Goal: Communication & Community: Answer question/provide support

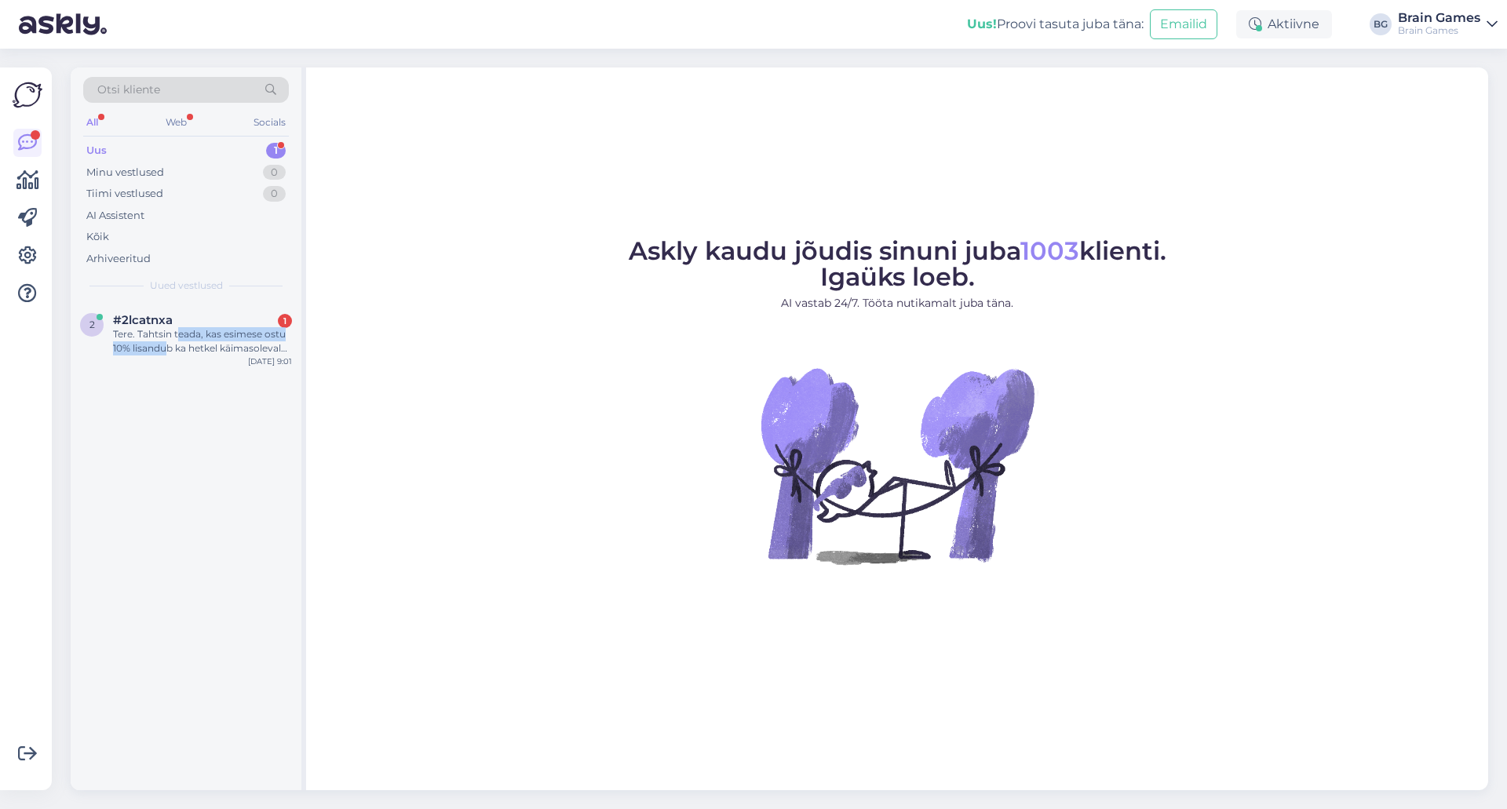
drag, startPoint x: 179, startPoint y: 341, endPoint x: 177, endPoint y: 396, distance: 55.8
click at [169, 346] on div "Tere. Tahtsin teada, kas esimese ostu 10% lisandub ka hetkel käimasolevale 25% …" at bounding box center [202, 341] width 179 height 28
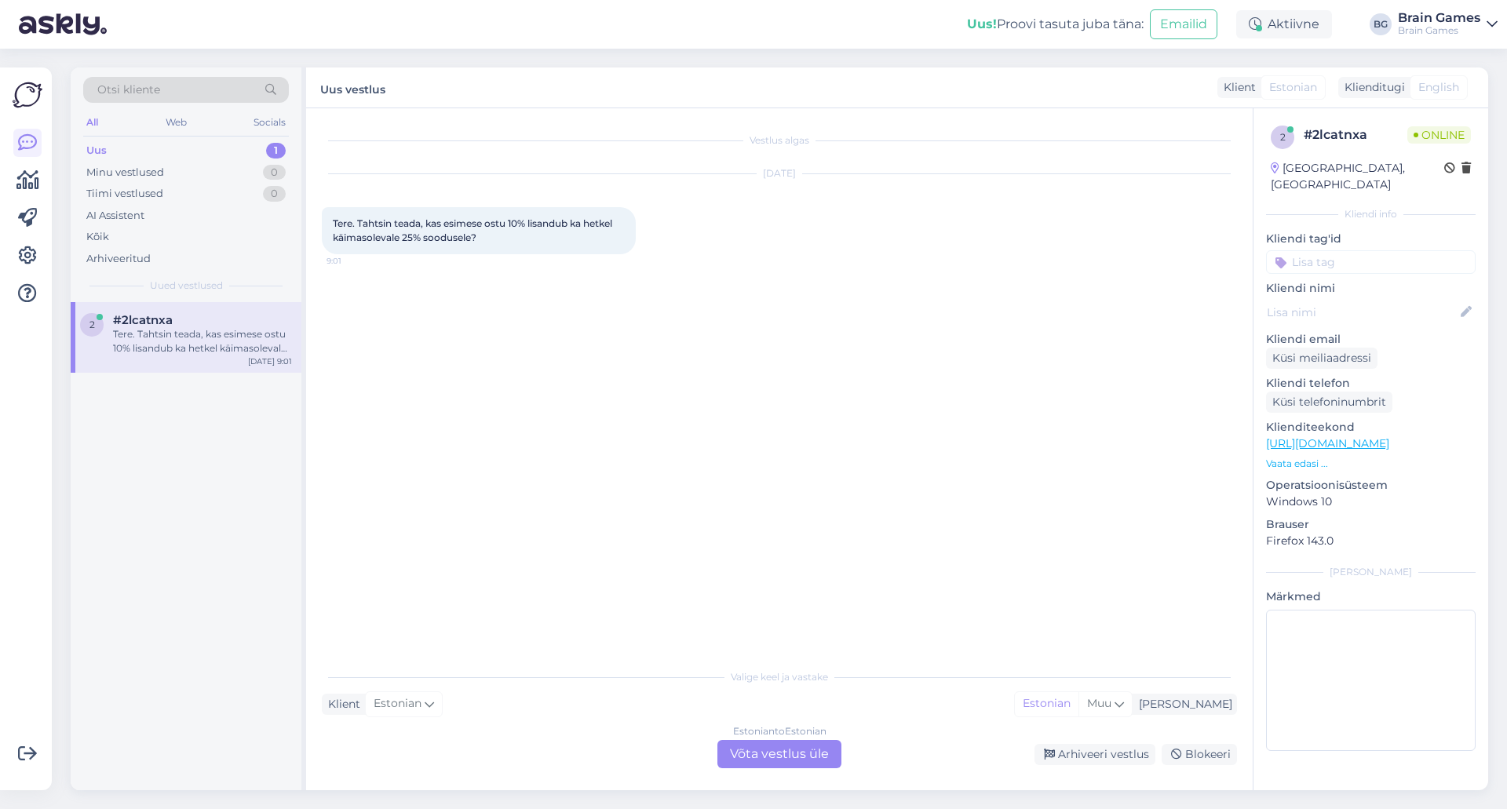
click at [649, 476] on div "Vestlus algas [DATE] Tere. Tahtsin teada, kas esimese ostu 10% lisandub ka hetk…" at bounding box center [786, 385] width 929 height 523
click at [816, 751] on div "Estonian to Estonian Võta vestlus üle" at bounding box center [779, 754] width 124 height 28
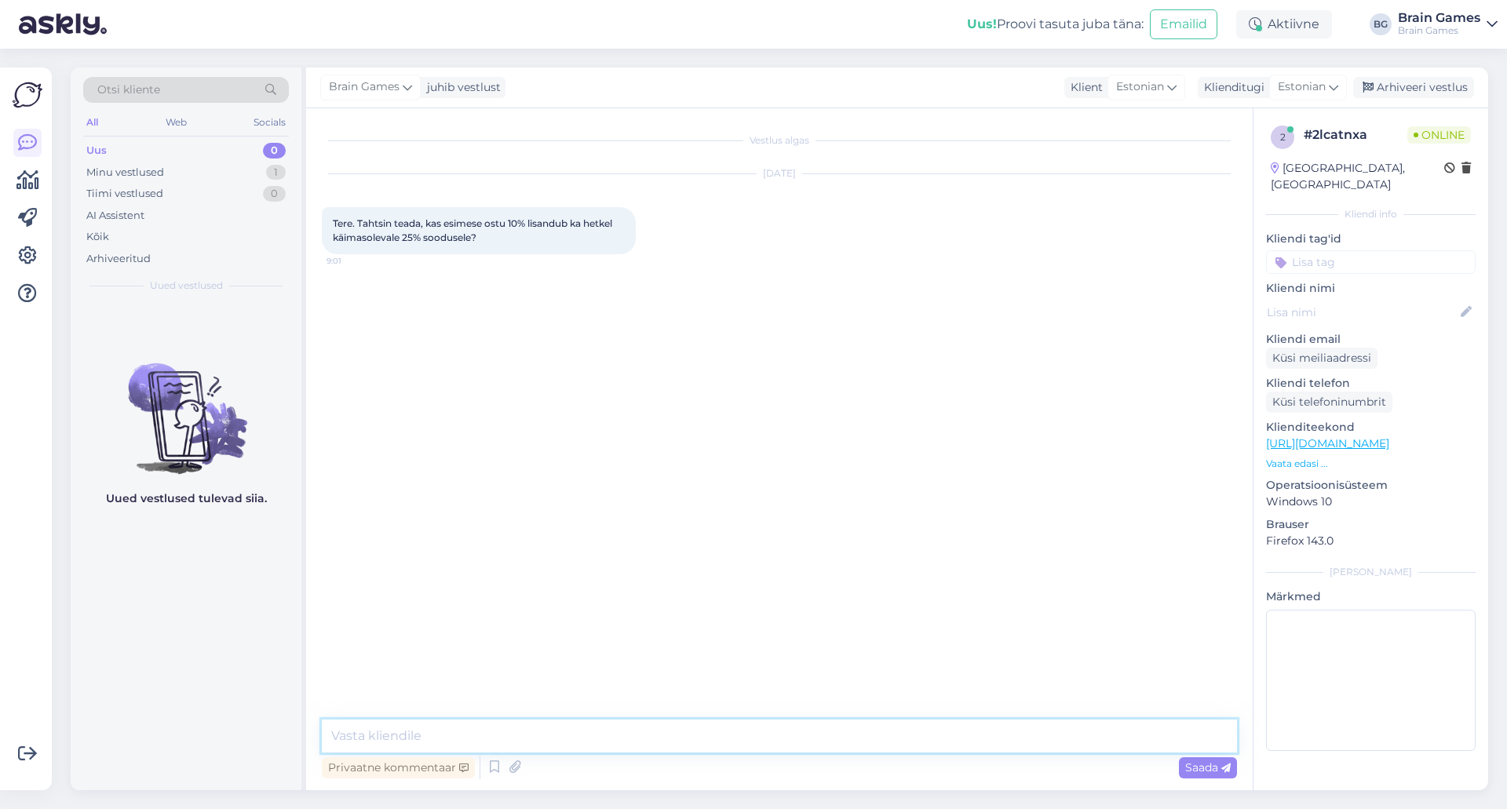
click at [801, 731] on textarea at bounding box center [779, 736] width 915 height 33
type textarea "Tere!"
type textarea "P"
type textarea "Tänase kampaania tõttu on sooduskoodid deaktiveeritud. Lisaks enam muud [DEMOGR…"
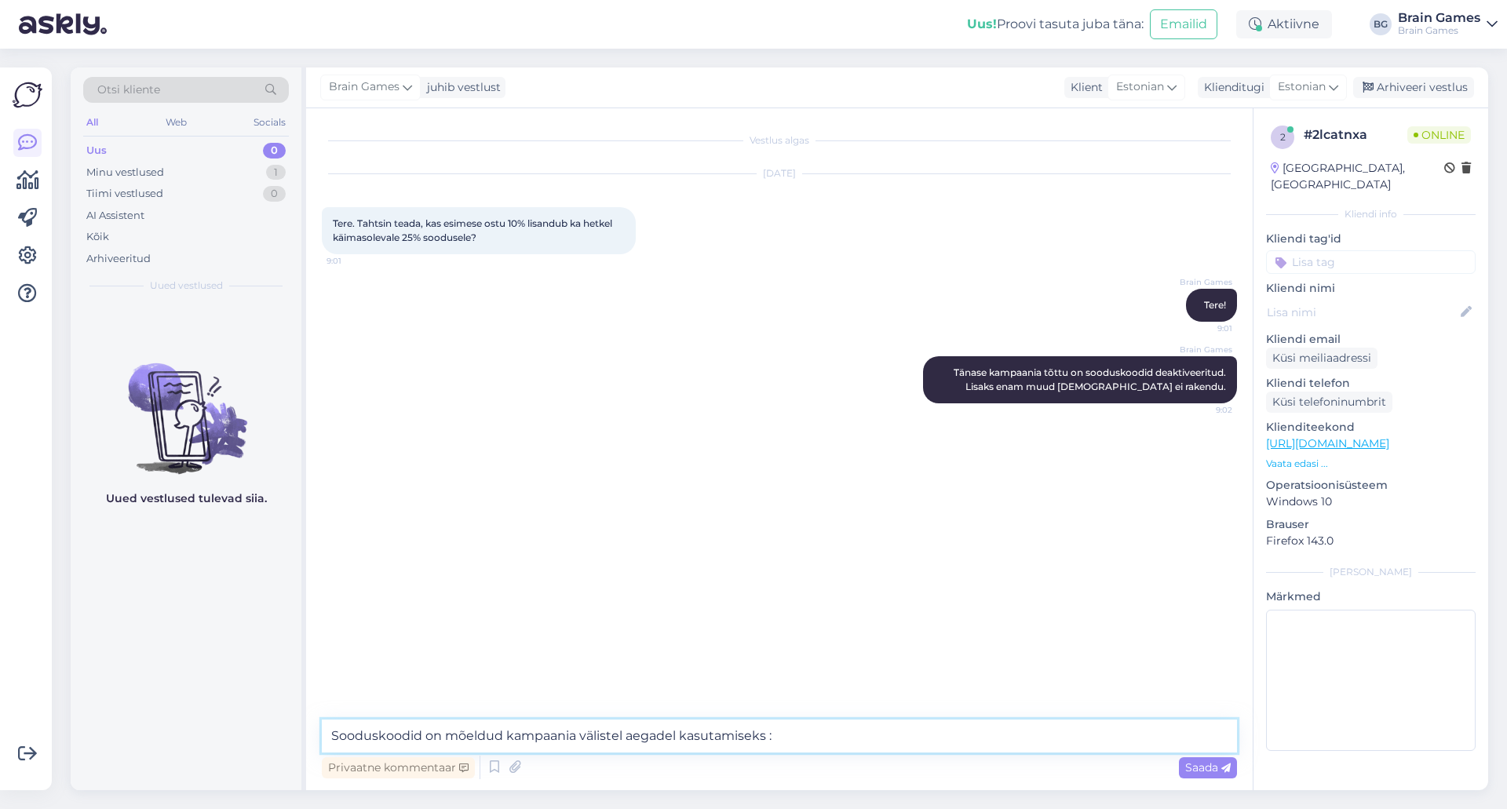
type textarea "Sooduskoodid on mõeldud kampaania välistel aegadel kasutamiseks :)"
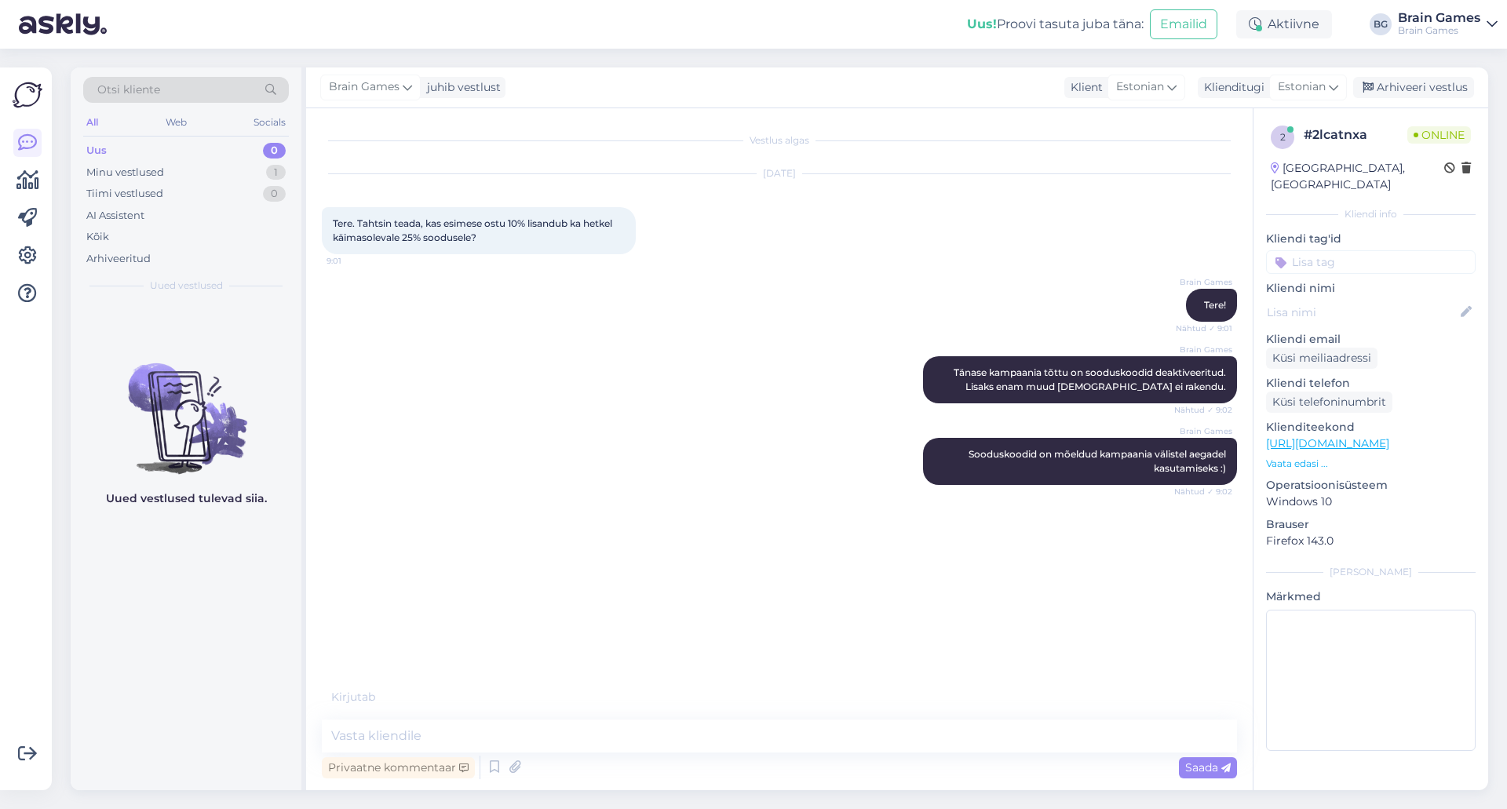
click at [1323, 741] on div "2 # 2lcatnxa Online [GEOGRAPHIC_DATA], [GEOGRAPHIC_DATA] Kliendi info Kliendi t…" at bounding box center [1370, 441] width 235 height 666
click at [757, 592] on div "Vestlus algas [DATE] Tere. Tahtsin teada, kas esimese ostu 10% lisandub ka hetk…" at bounding box center [786, 414] width 929 height 581
click at [140, 169] on div "Minu vestlused" at bounding box center [125, 173] width 78 height 16
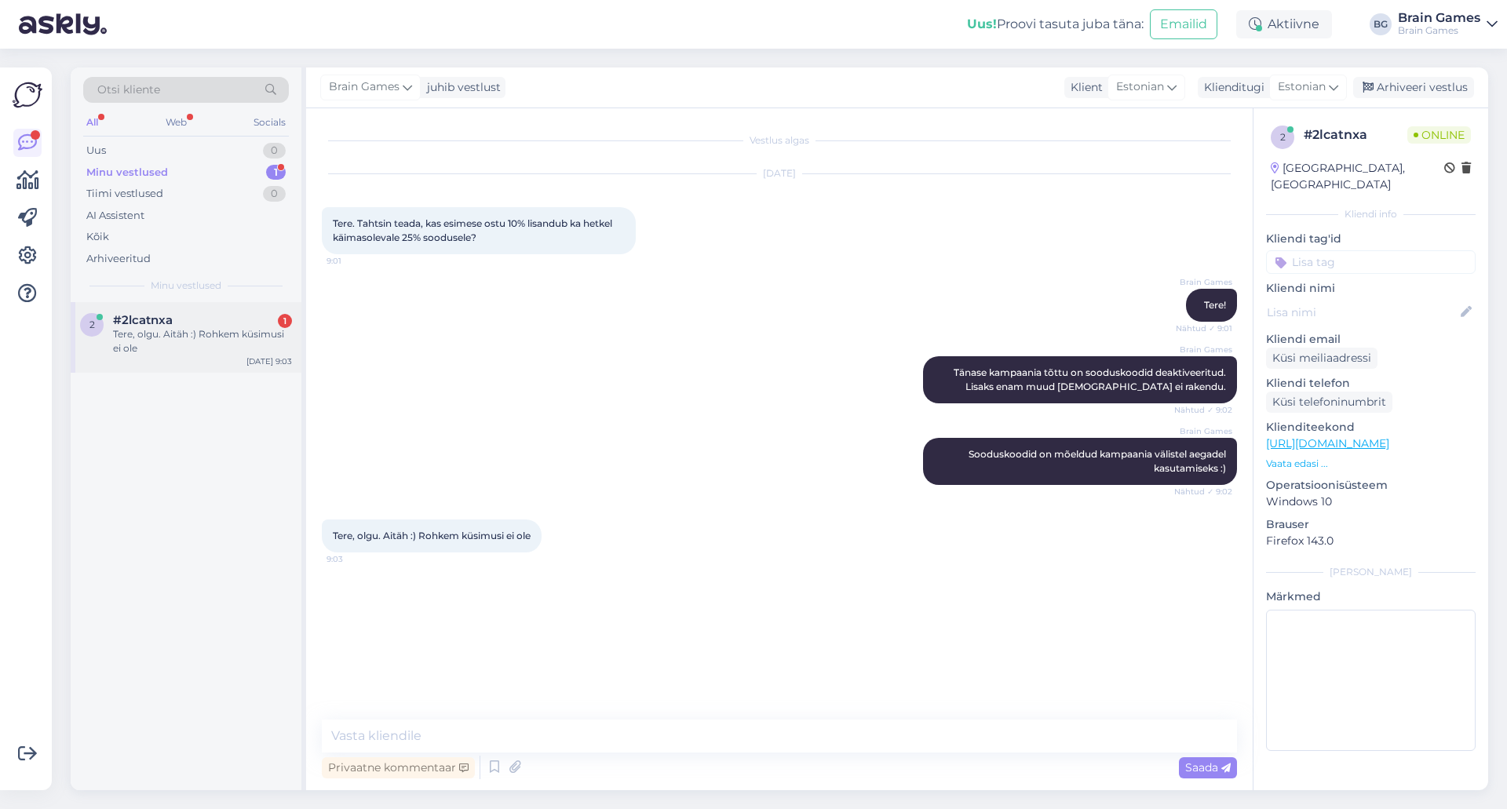
click at [157, 340] on div "Tere, olgu. Aitäh :) Rohkem küsimusi ei ole" at bounding box center [202, 341] width 179 height 28
click at [825, 758] on div "Privaatne kommentaar Saada" at bounding box center [779, 768] width 915 height 30
click at [808, 661] on div "Vestlus algas [DATE] Tere. Tahtsin teada, kas esimese ostu 10% lisandub ka hetk…" at bounding box center [786, 414] width 929 height 581
click at [687, 591] on div "Vestlus algas [DATE] Tere. Tahtsin teada, kas esimese ostu 10% lisandub ka hetk…" at bounding box center [786, 406] width 929 height 565
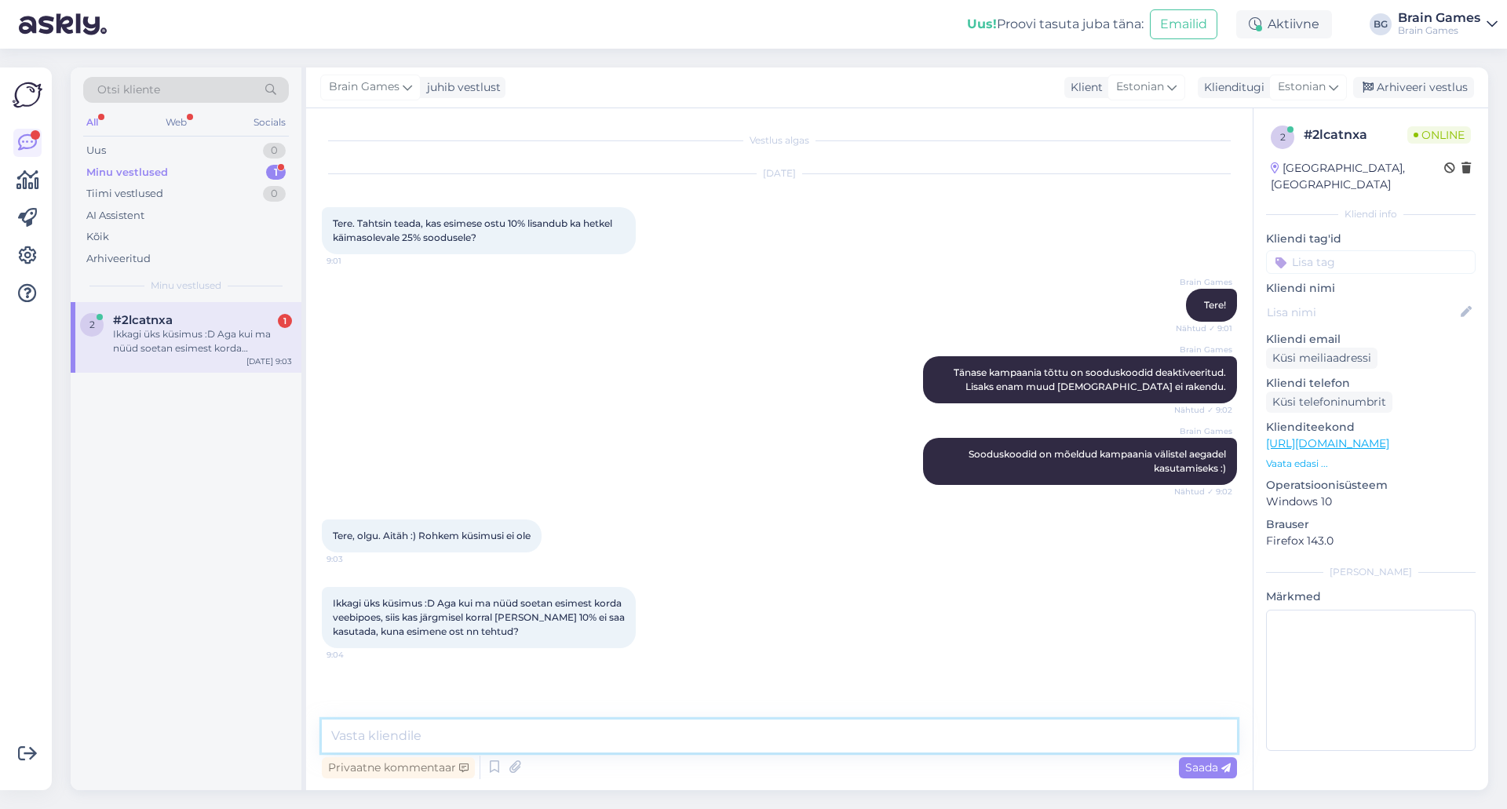
click at [667, 721] on textarea at bounding box center [779, 736] width 915 height 33
type textarea "I"
type textarea "Saate ikka järgmisel korral uudiskirjaga saadud sooduskoodi kasutada!"
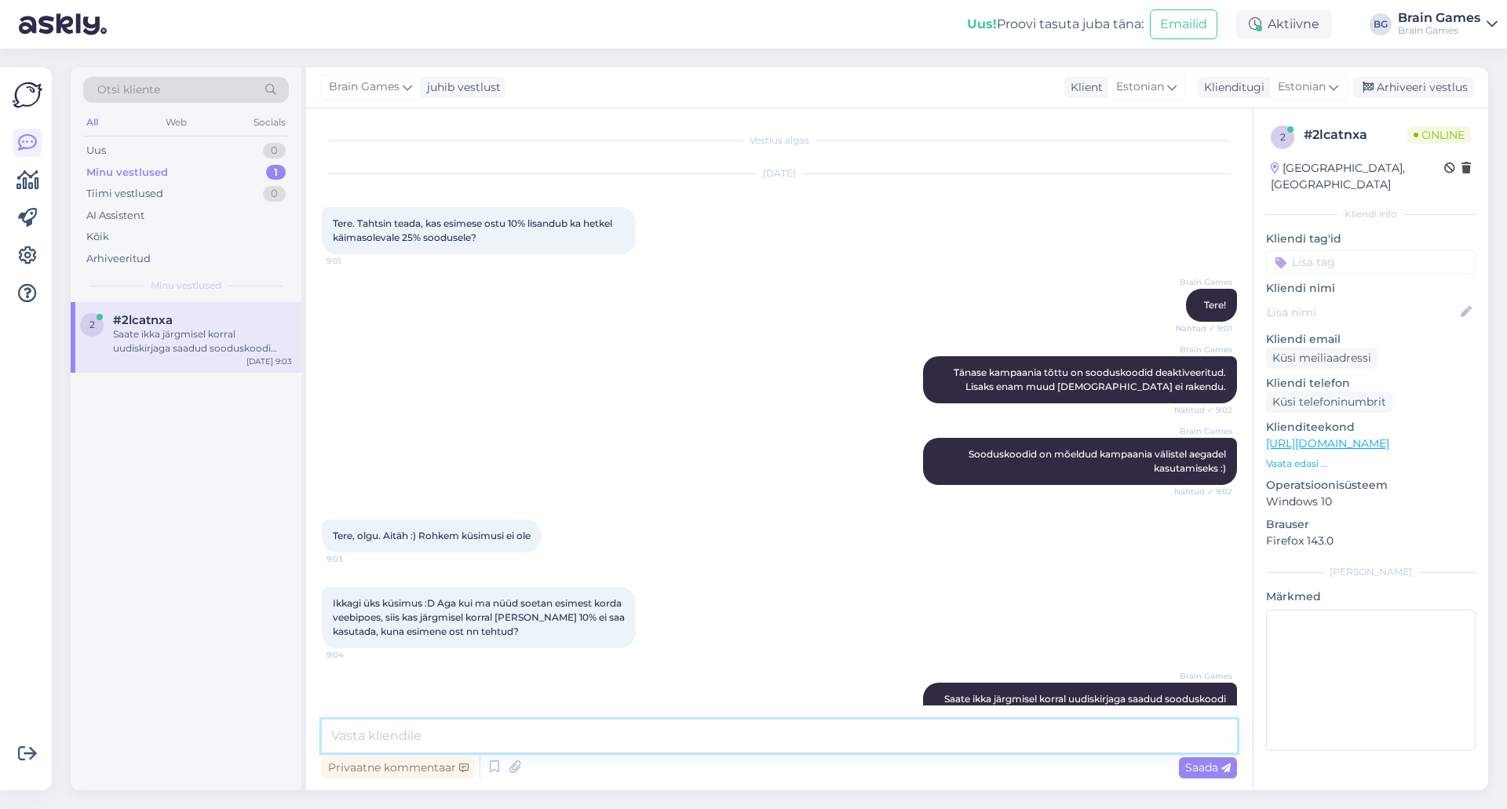
scroll to position [42, 0]
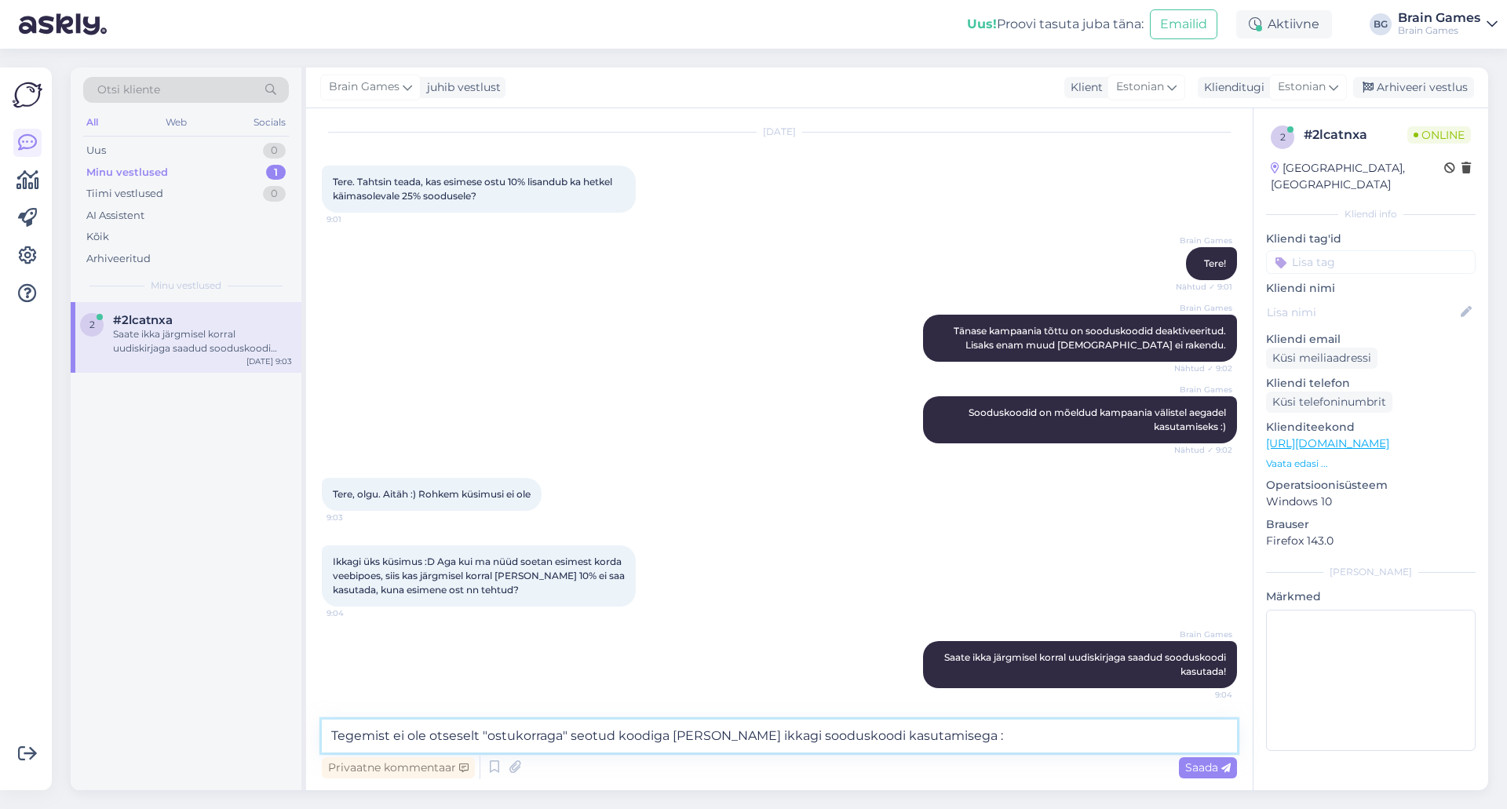
type textarea "Tegemist ei ole otseselt "ostukorraga" seotud koodiga [PERSON_NAME] ikkagi sood…"
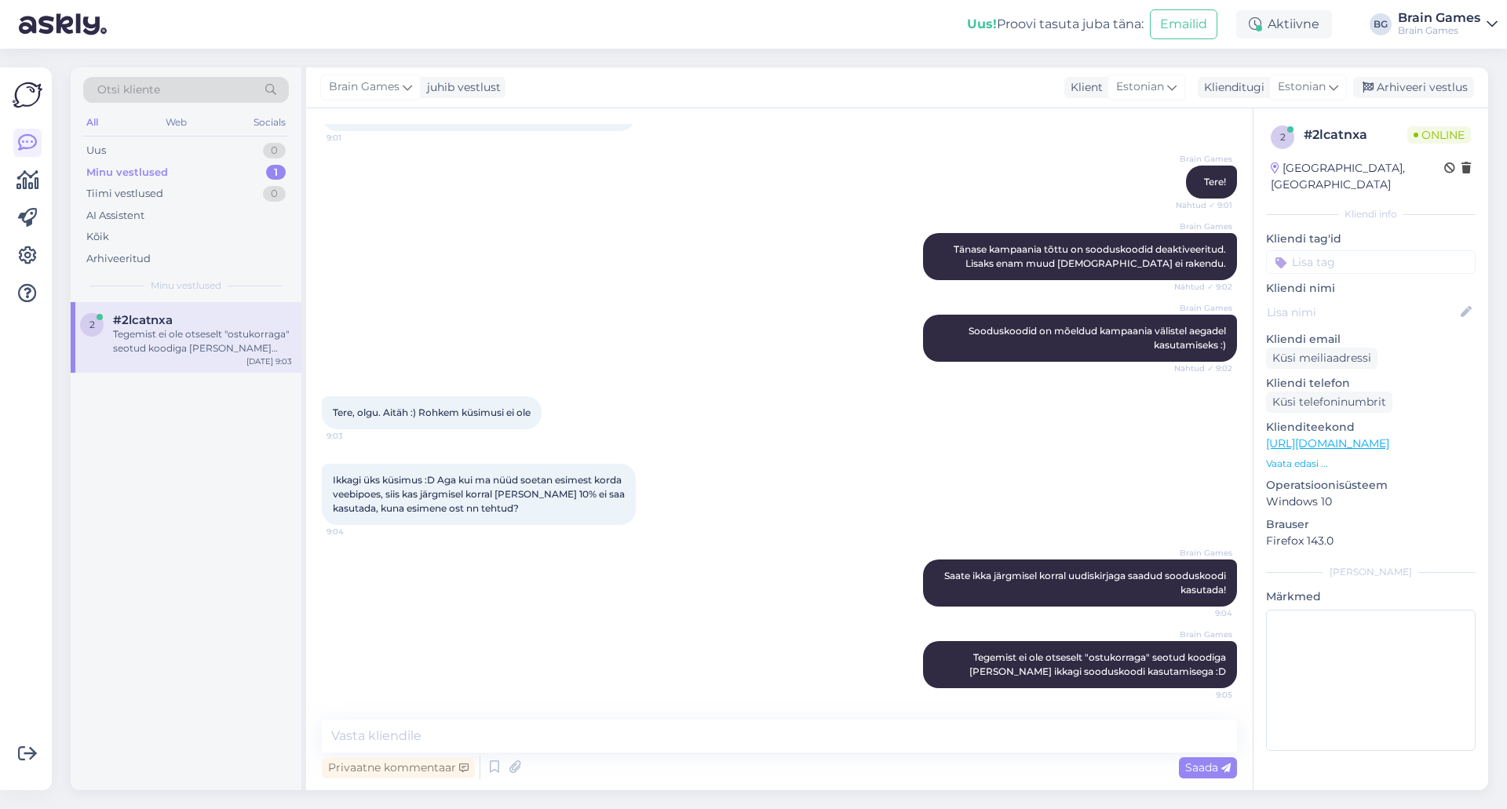
click at [1302, 778] on div "2 # 2lcatnxa Online [GEOGRAPHIC_DATA], [GEOGRAPHIC_DATA] Kliendi info Kliendi t…" at bounding box center [1369, 449] width 235 height 682
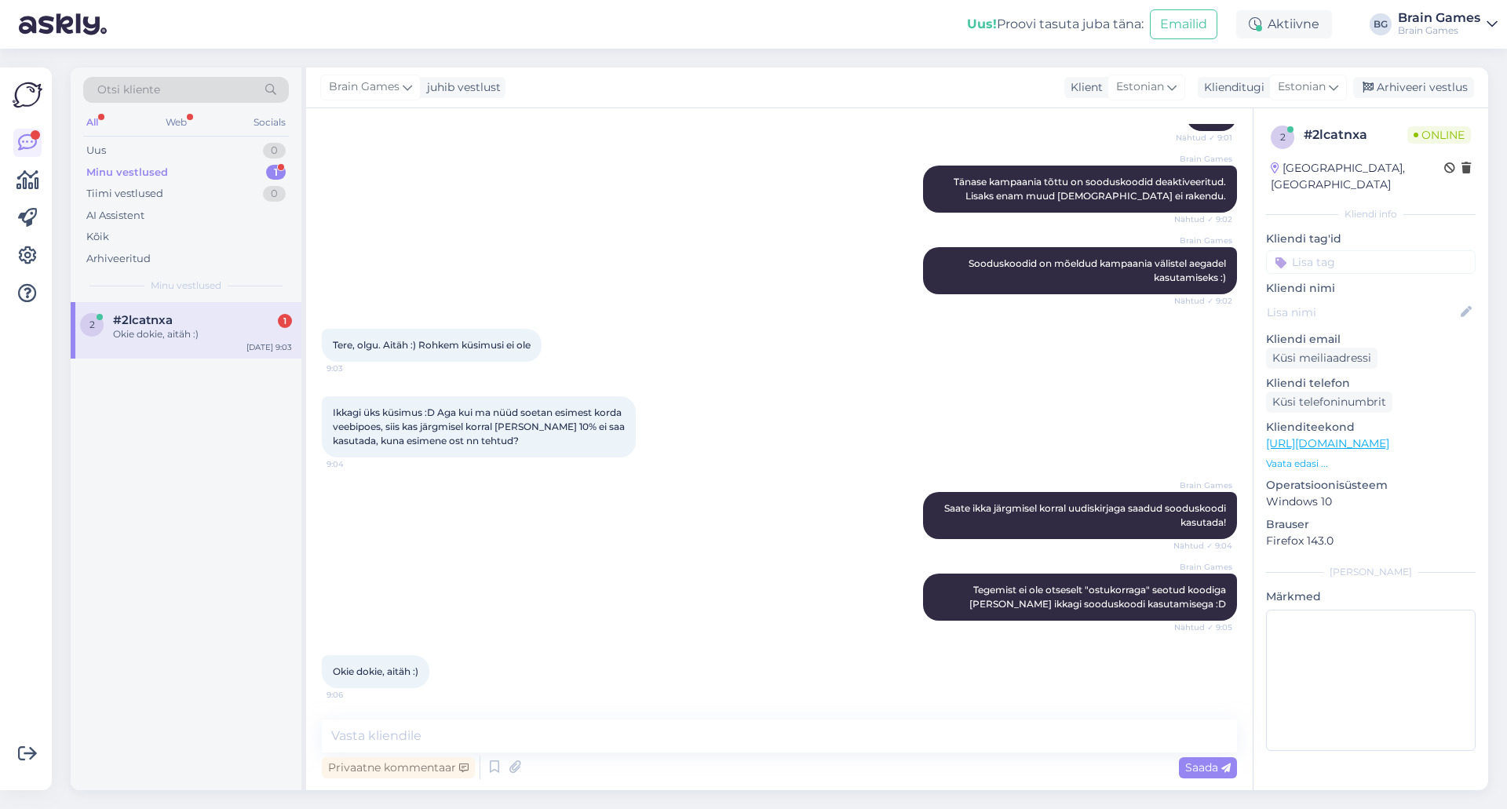
click at [520, 594] on div "Brain Games Tegemist ei ole otseselt "ostukorraga" seotud koodiga [PERSON_NAME]…" at bounding box center [779, 597] width 915 height 82
click at [562, 730] on textarea at bounding box center [779, 736] width 915 height 33
type textarea "Pole tänu väärt! :)"
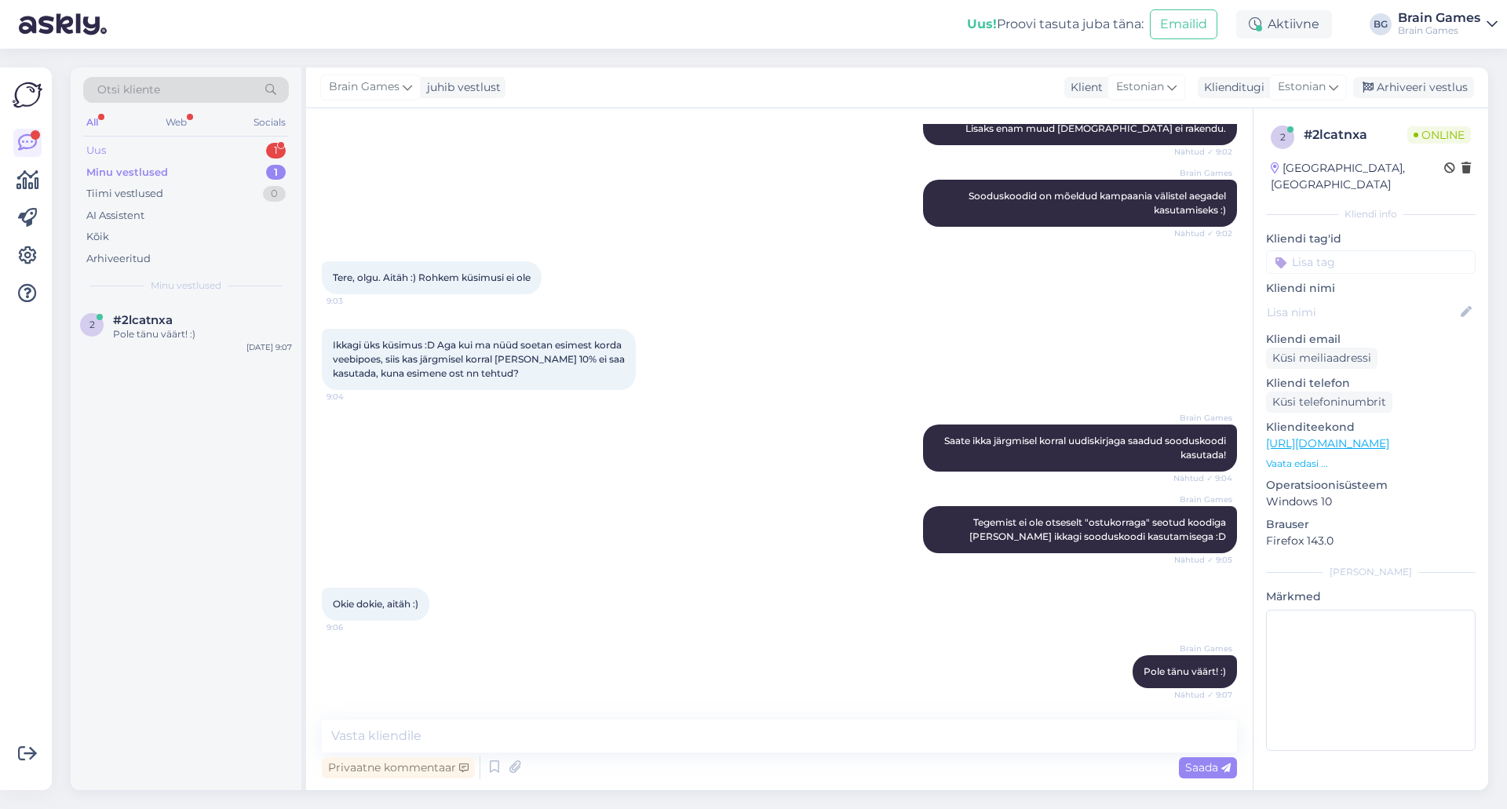
click at [203, 159] on div "Uus 1" at bounding box center [186, 151] width 206 height 22
click at [195, 329] on div "Kas sünnipäeva soodustus -25 kehtib ka kohapeal poes või ainult epoes ?" at bounding box center [202, 341] width 179 height 28
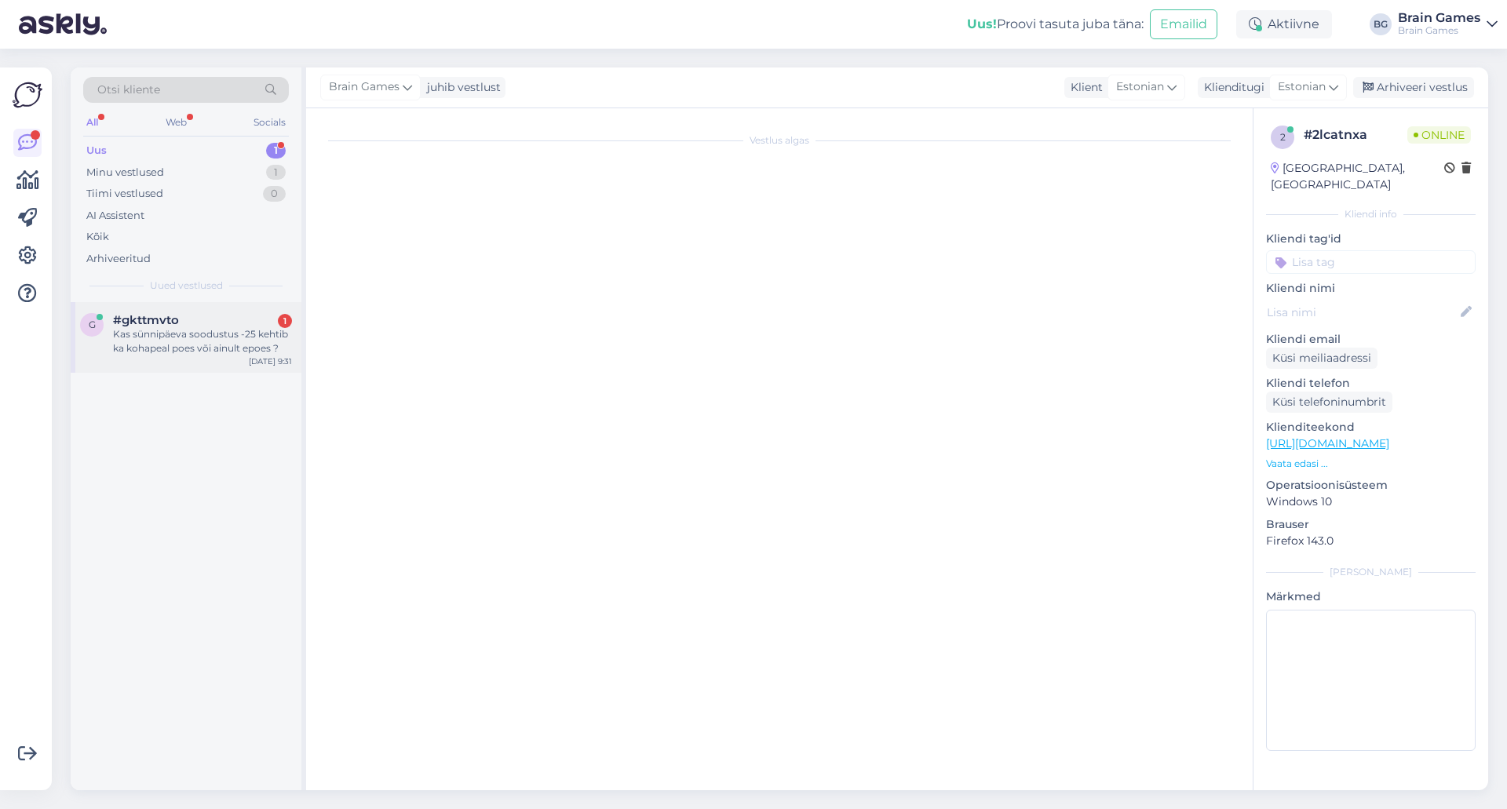
scroll to position [0, 0]
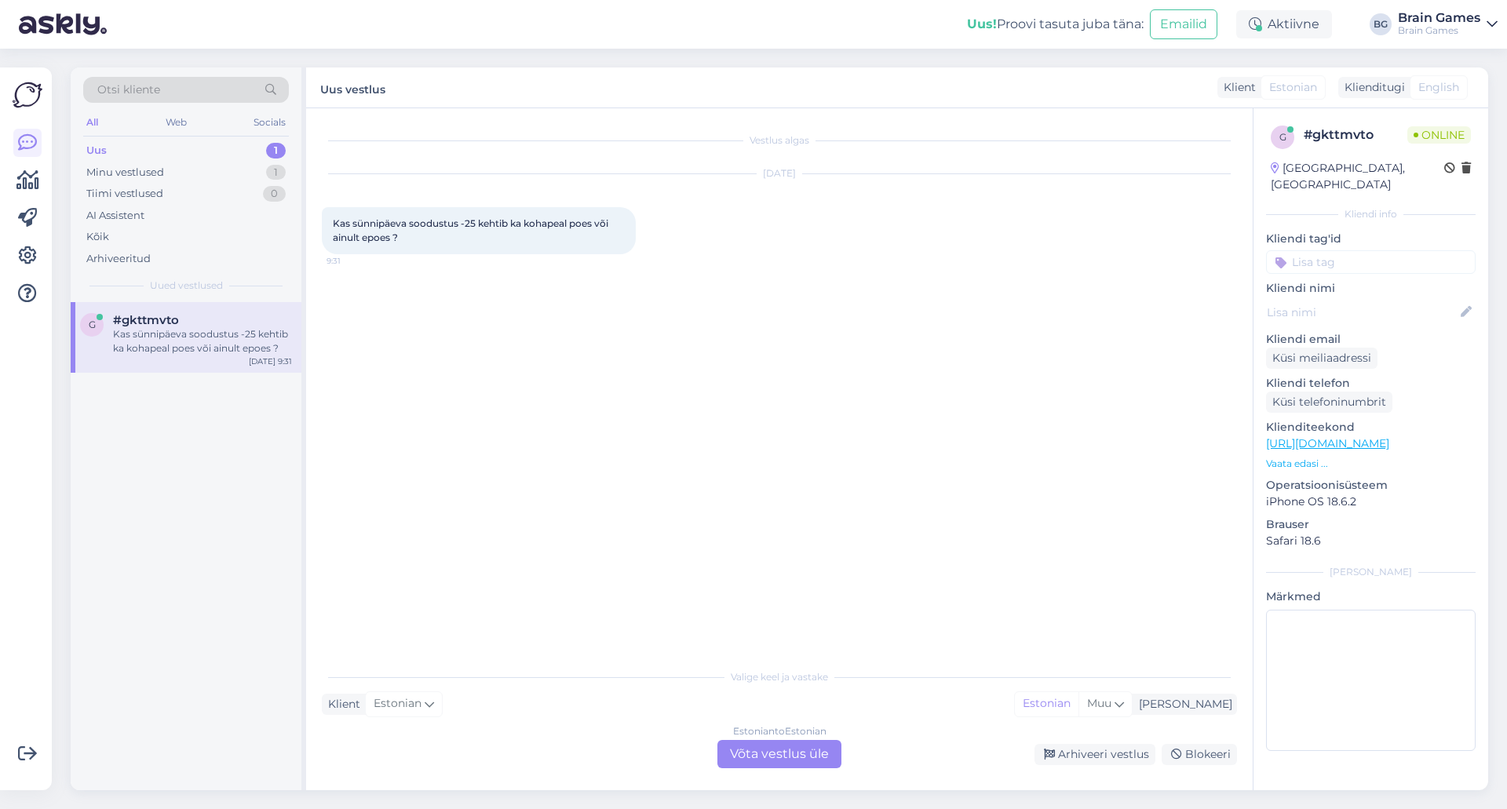
click at [711, 477] on div "Vestlus algas [DATE] Kas sünnipäeva soodustus -25 kehtib ka kohapeal poes või a…" at bounding box center [786, 385] width 929 height 523
click at [799, 753] on div "Estonian to Estonian Võta vestlus üle" at bounding box center [779, 754] width 124 height 28
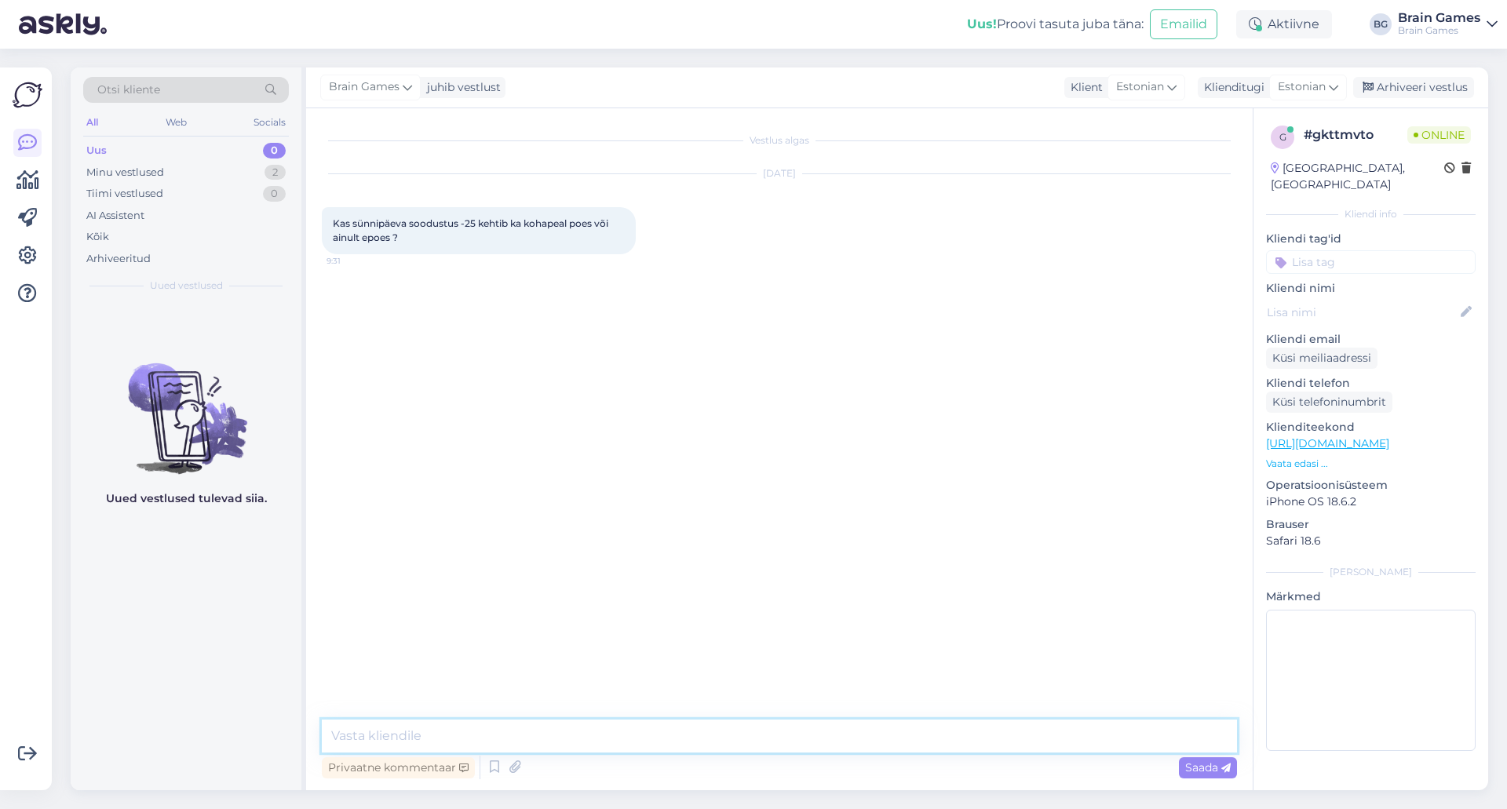
click at [917, 734] on textarea at bounding box center [779, 736] width 915 height 33
type textarea "Tere!"
type textarea "S"
type textarea "Soodustus kehtib ka poodides kohapeal :)"
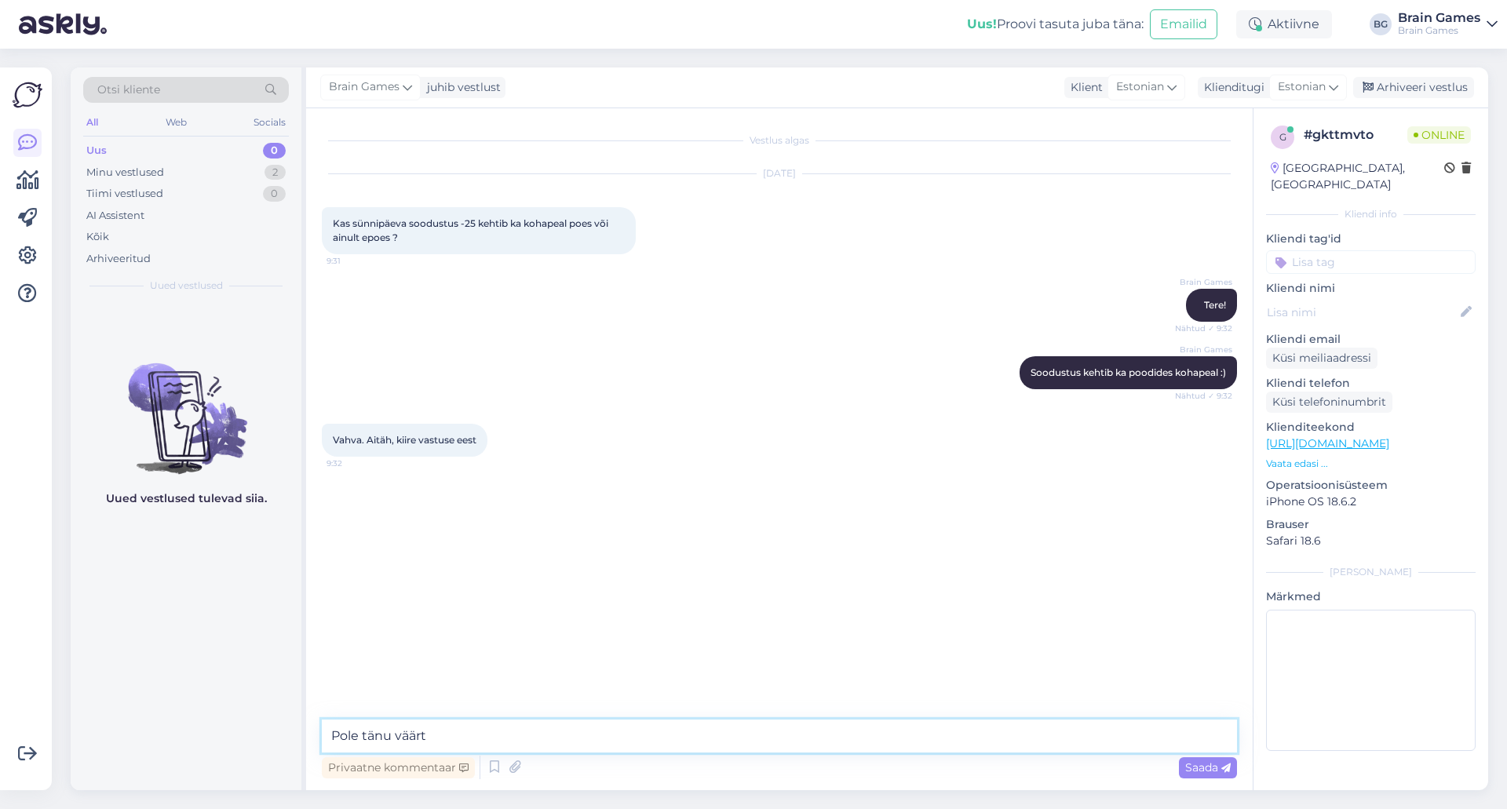
type textarea "Pole tänu väärt!"
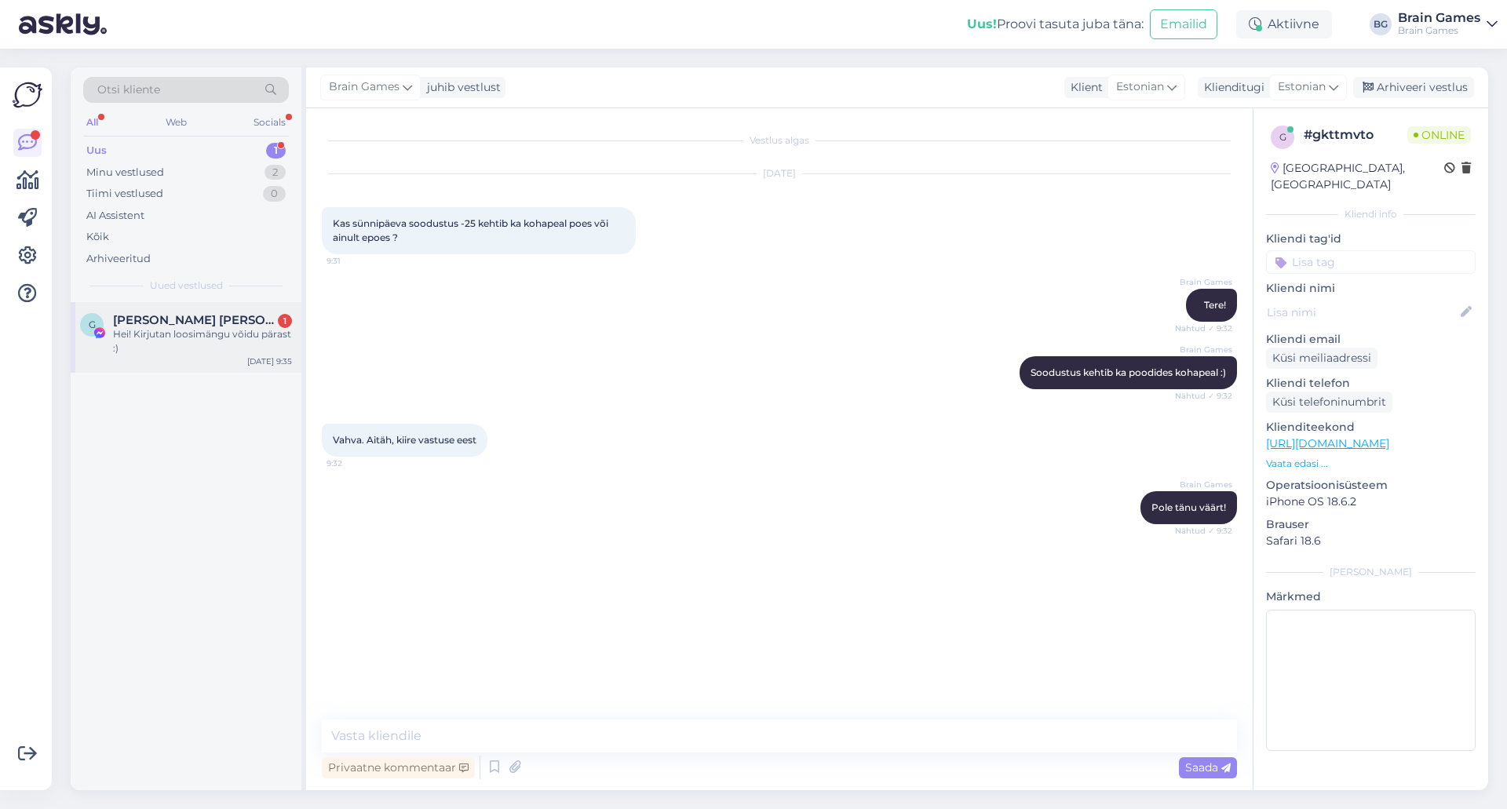
click at [147, 333] on div "Hei! Kirjutan loosimängu võidu pärast :)" at bounding box center [202, 341] width 179 height 28
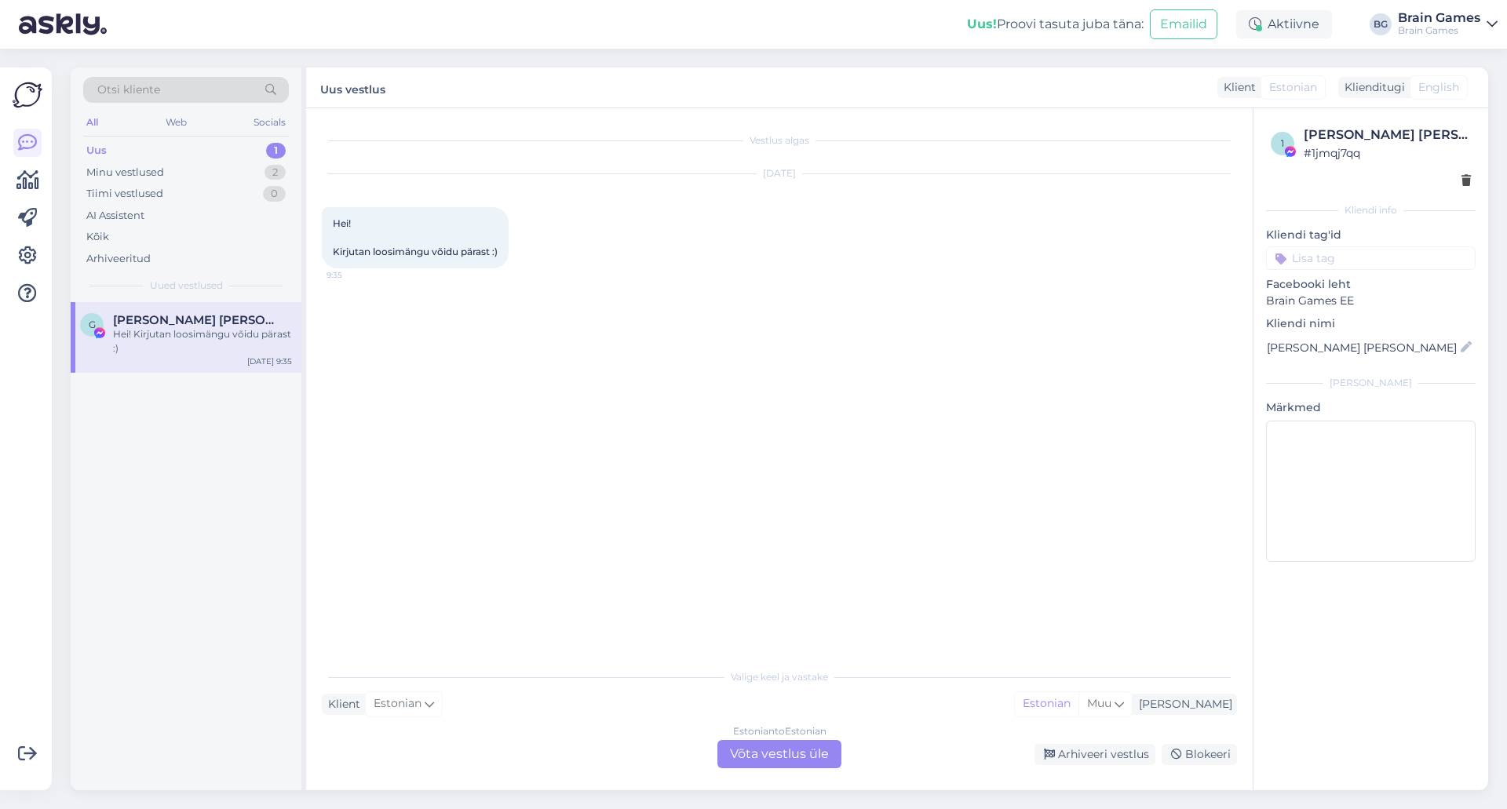
click at [847, 465] on div "Vestlus algas [DATE] Hei! Kirjutan loosimängu võidu pärast :) 9:35" at bounding box center [786, 385] width 929 height 523
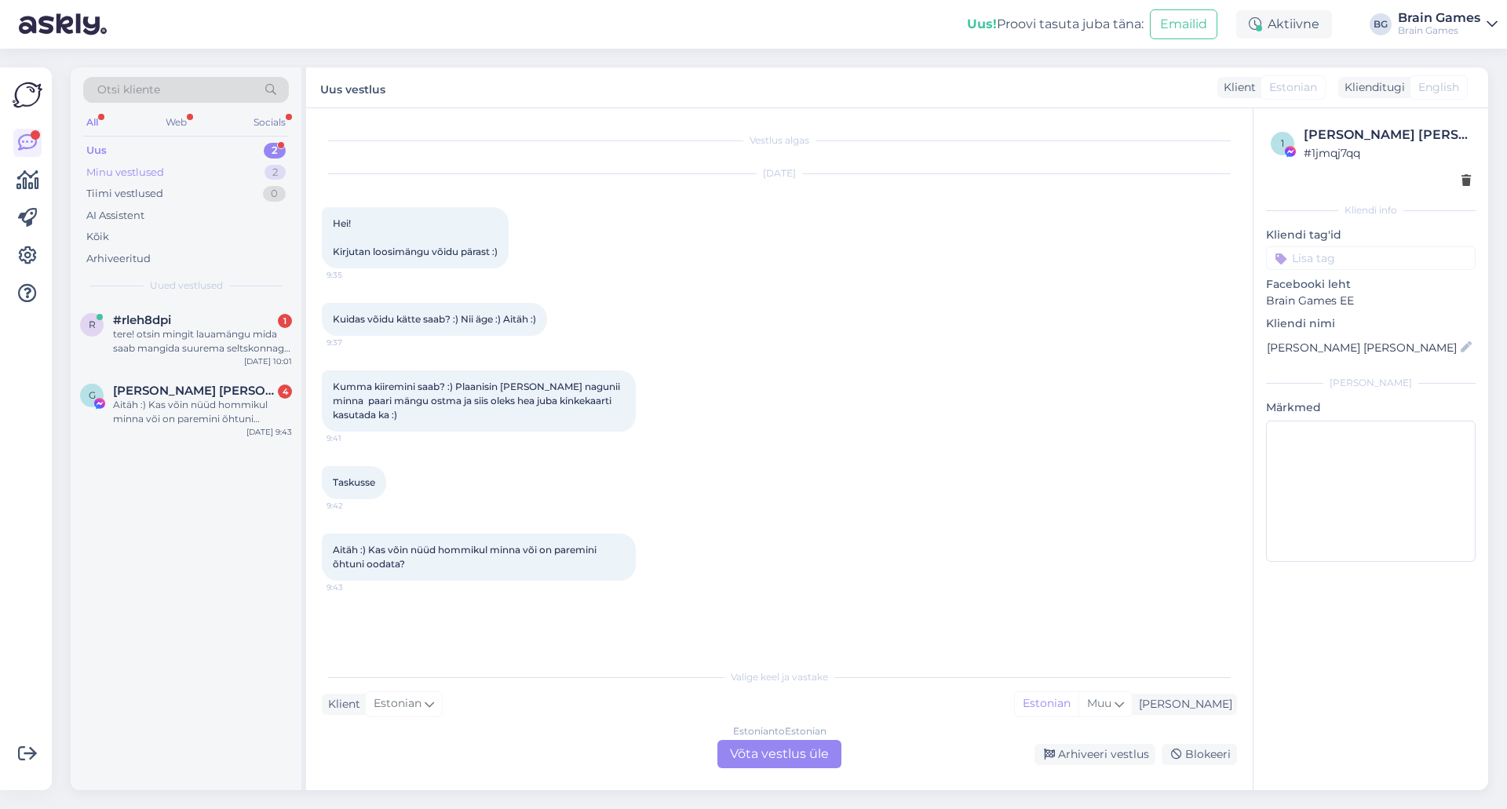
click at [130, 163] on div "Minu vestlused 2" at bounding box center [186, 173] width 206 height 22
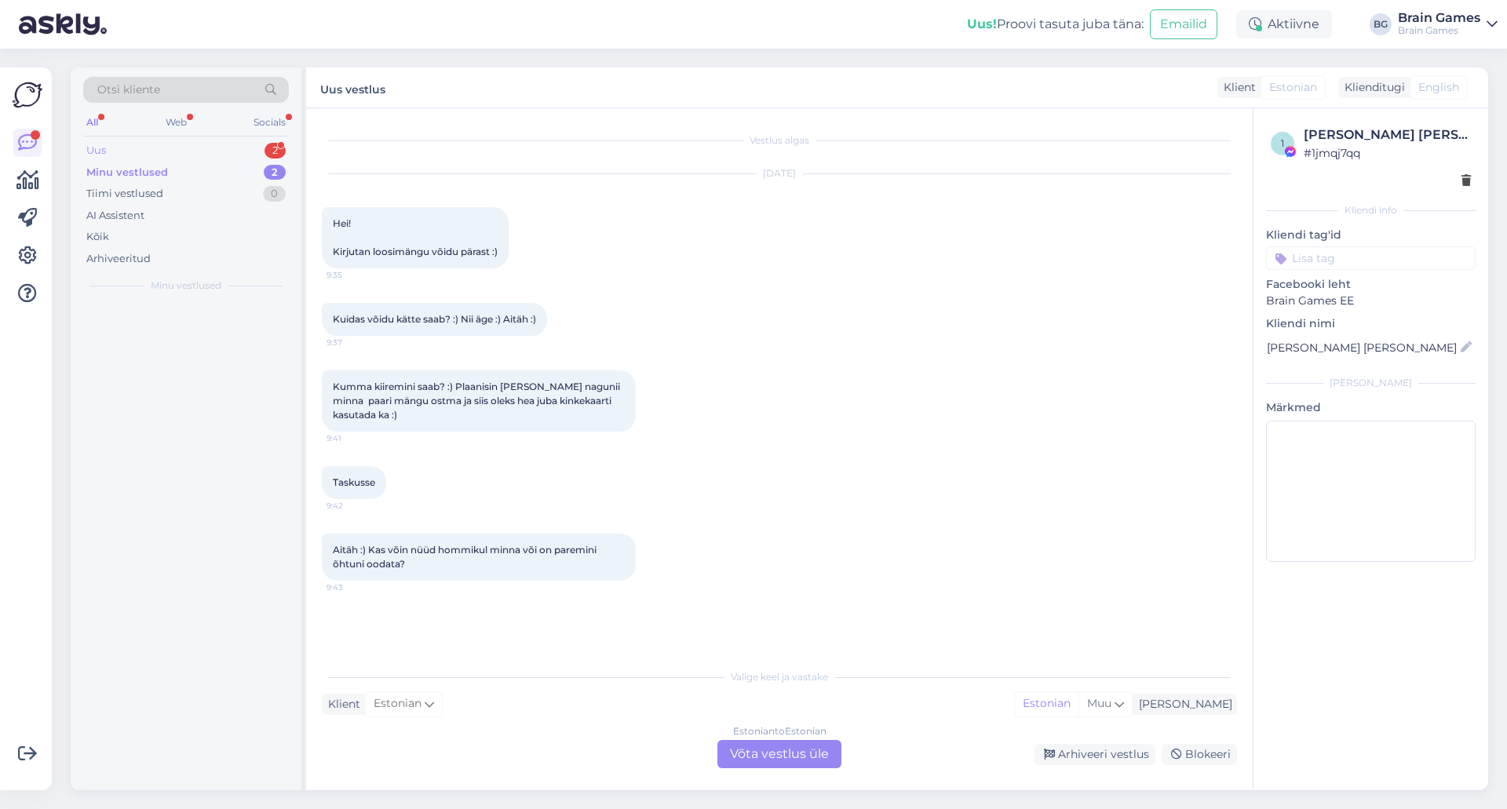
click at [130, 151] on div "Uus 2" at bounding box center [186, 151] width 206 height 22
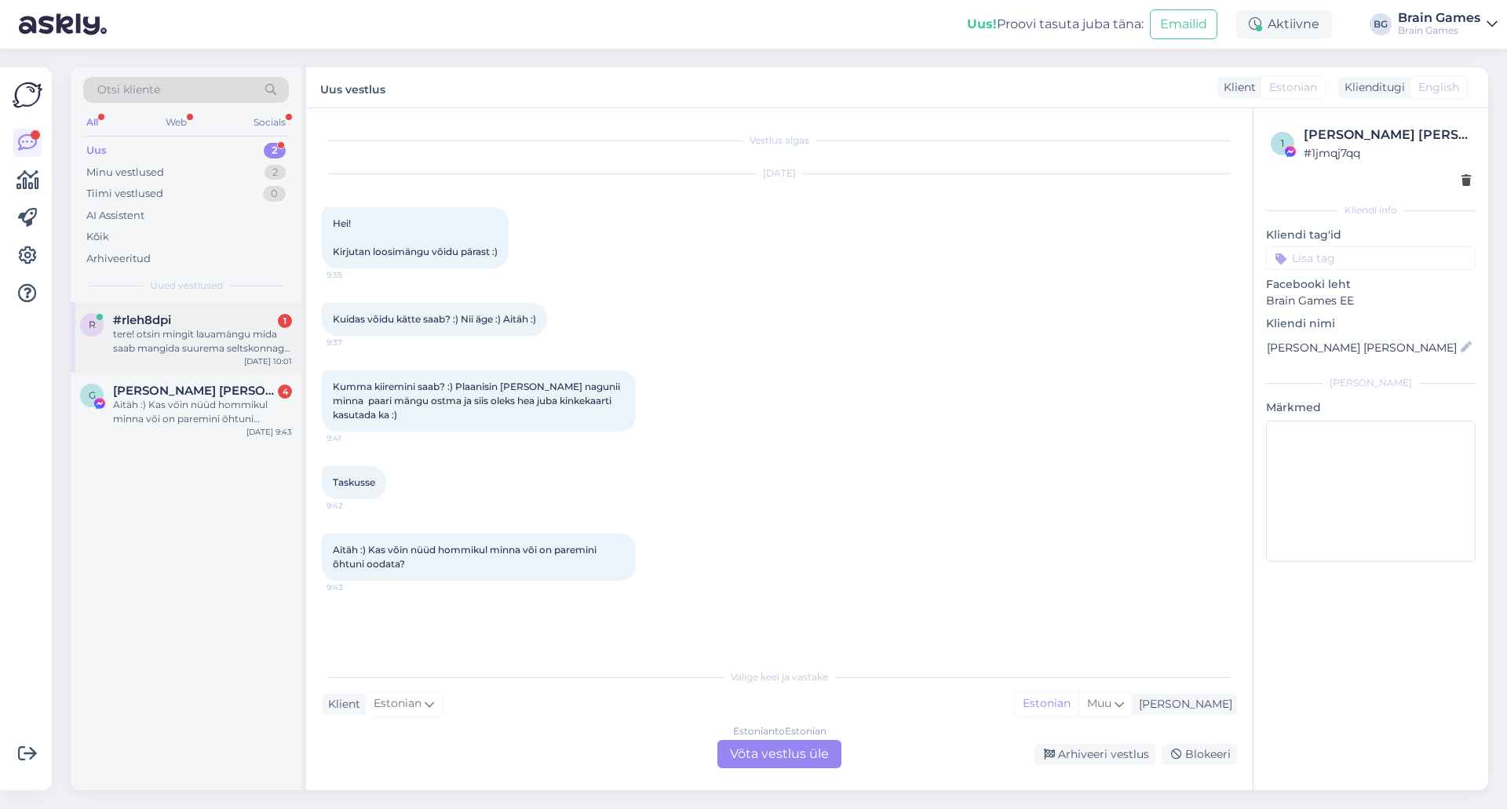
click at [181, 344] on div "tere! otsin mingit lauamängu mida saab mangida suurema seltskonnaga. täiega on …" at bounding box center [202, 341] width 179 height 28
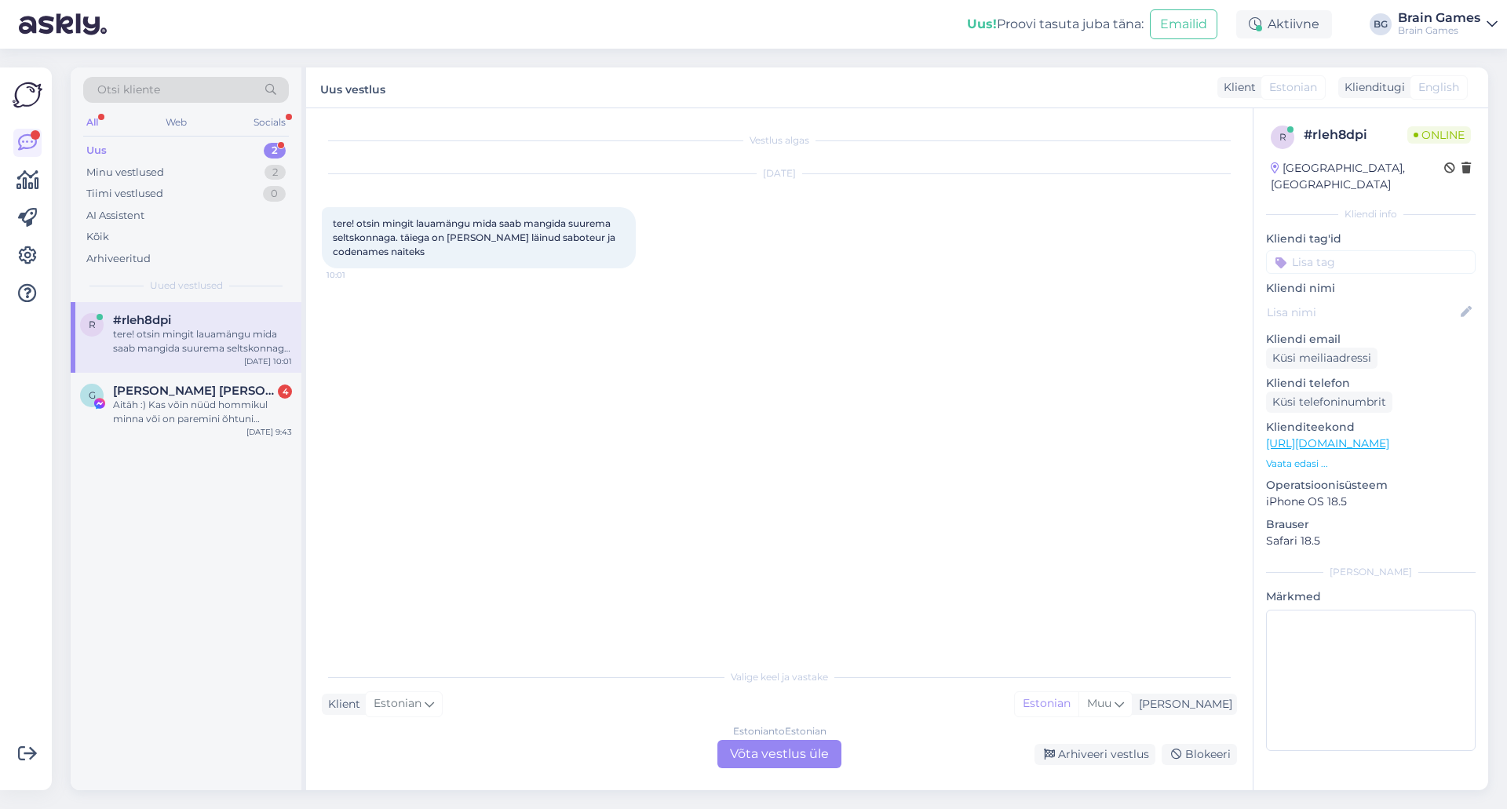
click at [652, 442] on div "Vestlus algas [DATE] tere! otsin mingit lauamängu mida saab mangida suurema sel…" at bounding box center [786, 385] width 929 height 523
click at [786, 754] on div "Estonian to Estonian Võta vestlus üle" at bounding box center [779, 754] width 124 height 28
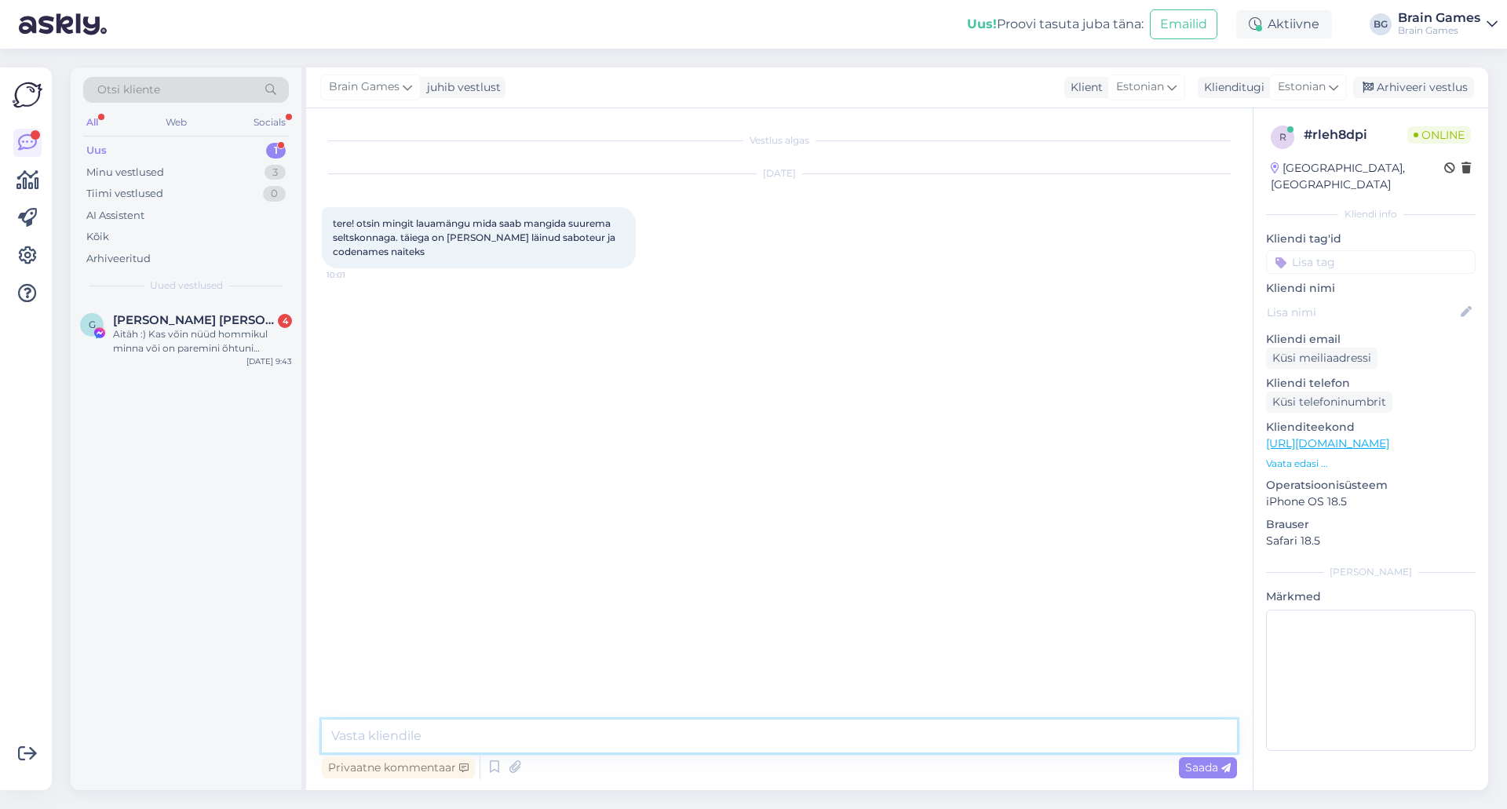
click at [776, 723] on textarea at bounding box center [779, 736] width 915 height 33
type textarea "Tere!"
click at [745, 730] on textarea at bounding box center [779, 736] width 915 height 33
paste textarea "[URL][DOMAIN_NAME]"
type textarea "Täiesti uus populaarne suure seltskonnamäng on meil hetkel Wavelength: [URL][DO…"
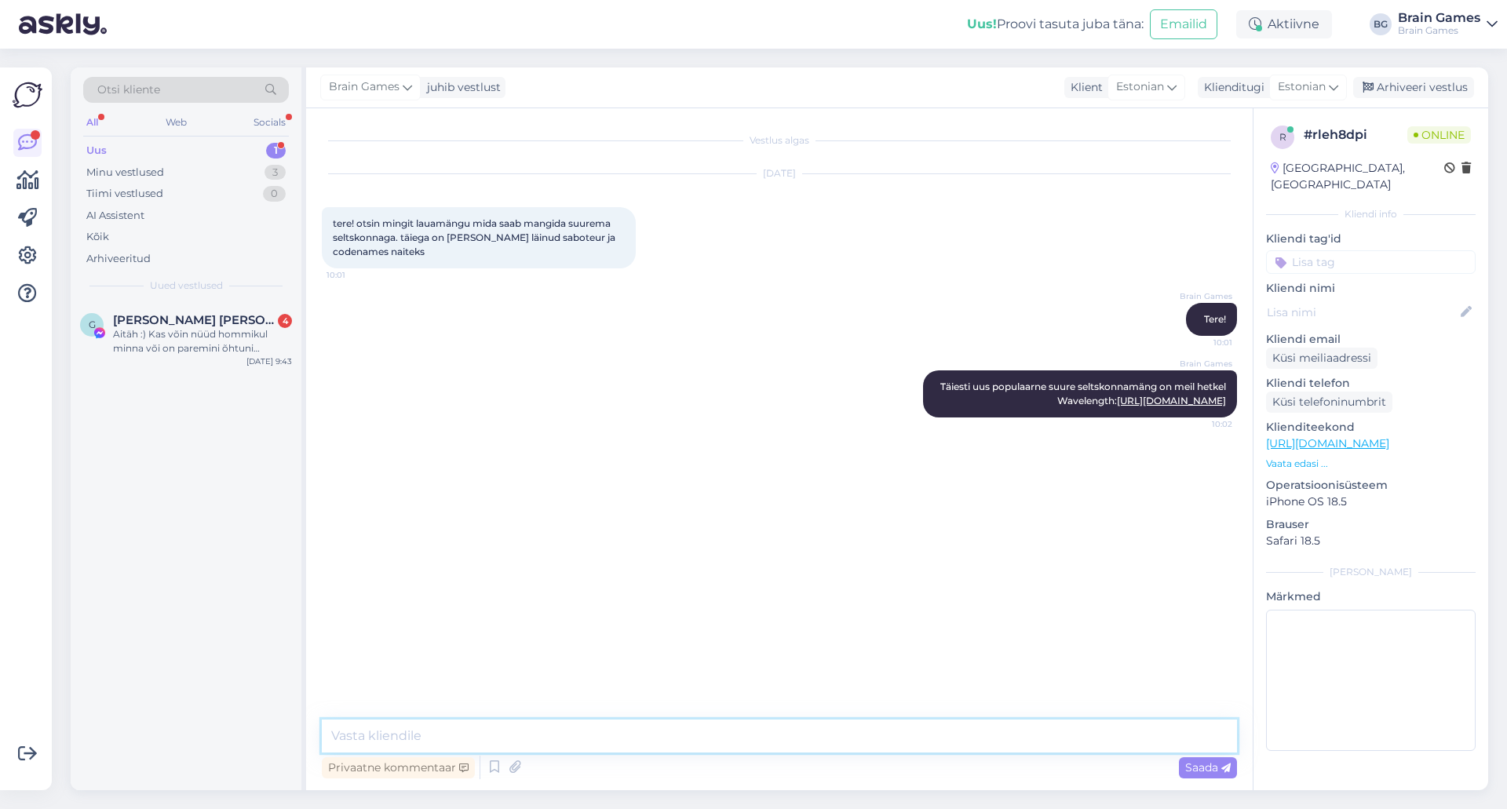
click at [953, 727] on textarea at bounding box center [779, 736] width 915 height 33
type textarea "j"
paste textarea "[URL][DOMAIN_NAME]"
type textarea "Ja kindlasti soovitaks [PERSON_NAME] [PERSON_NAME]: [URL][DOMAIN_NAME]"
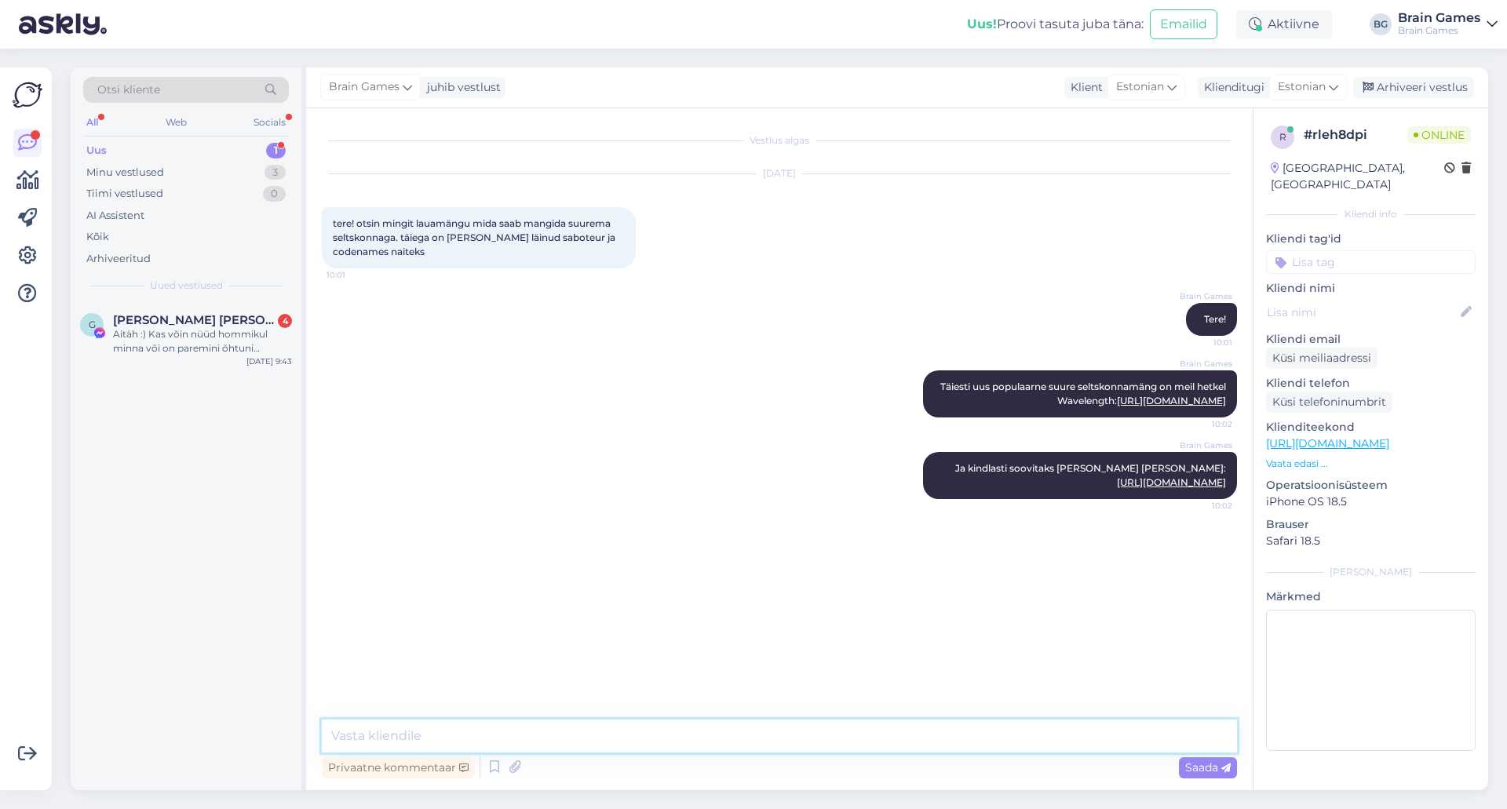
click at [964, 723] on textarea at bounding box center [779, 736] width 915 height 33
paste textarea "[URL][DOMAIN_NAME]"
type textarea "Pakun veel kolmanda valiku ka, Diamant: [URL][DOMAIN_NAME] vahva [PERSON_NAME] …"
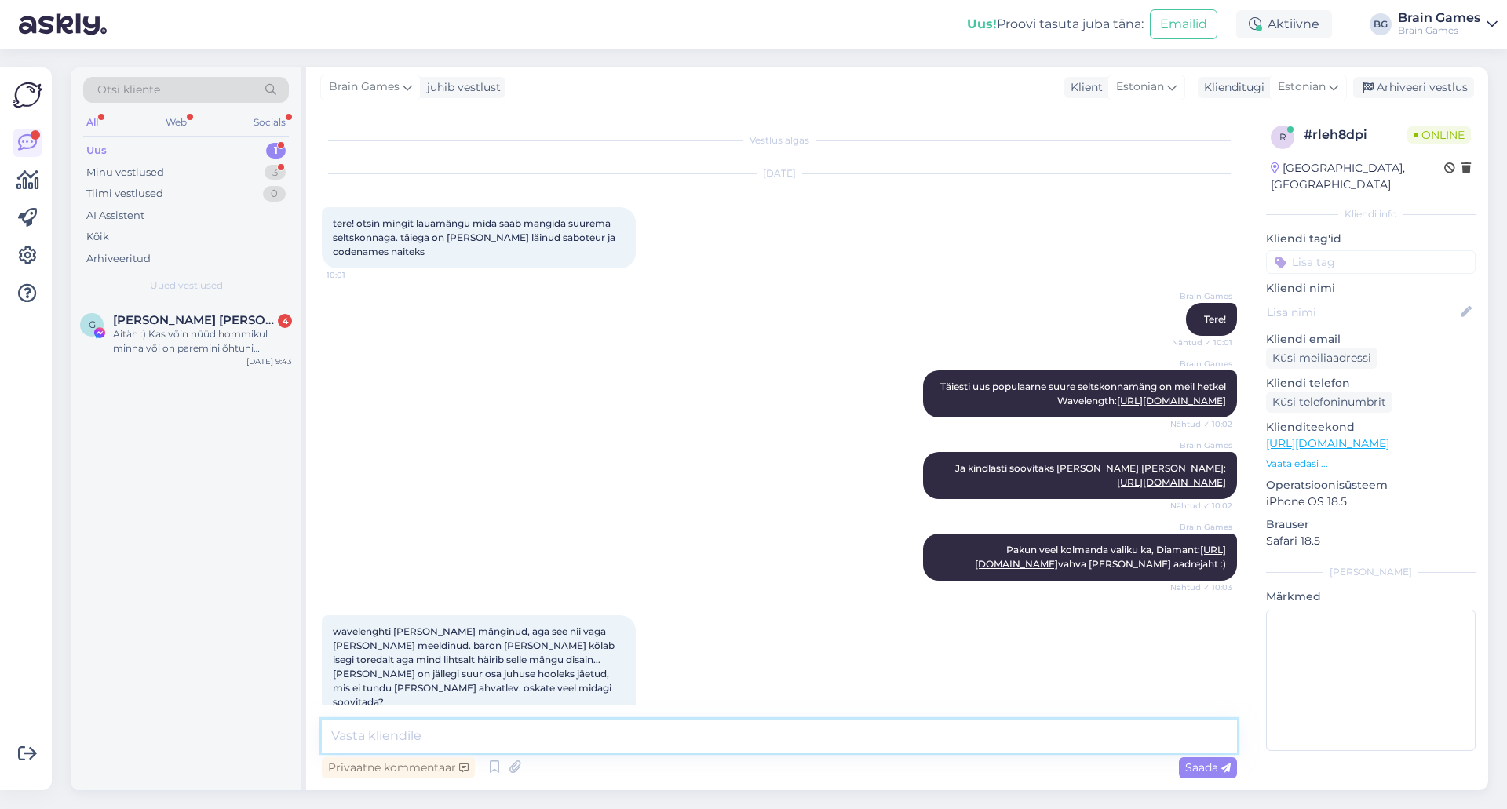
scroll to position [31, 0]
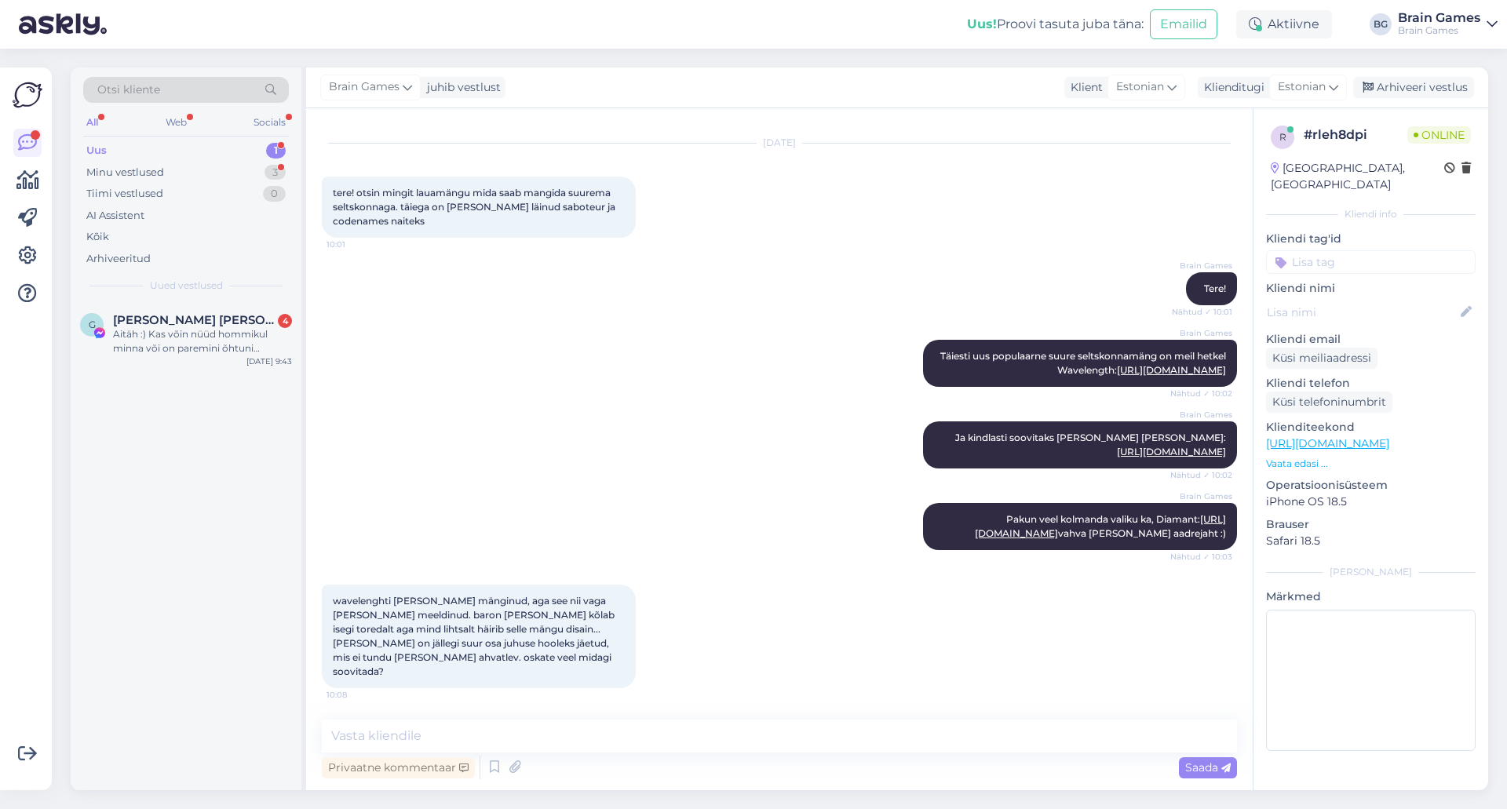
click at [655, 481] on div "Brain Games Ja kindlasti soovitaks [PERSON_NAME] Oxxi: [URL][DOMAIN_NAME] Nähtu…" at bounding box center [779, 445] width 915 height 82
click at [562, 397] on div "Brain Games Täiesti uus populaarne suure seltskonnamäng on meil hetkel Waveleng…" at bounding box center [779, 364] width 915 height 82
click at [668, 729] on textarea at bounding box center [779, 736] width 915 height 33
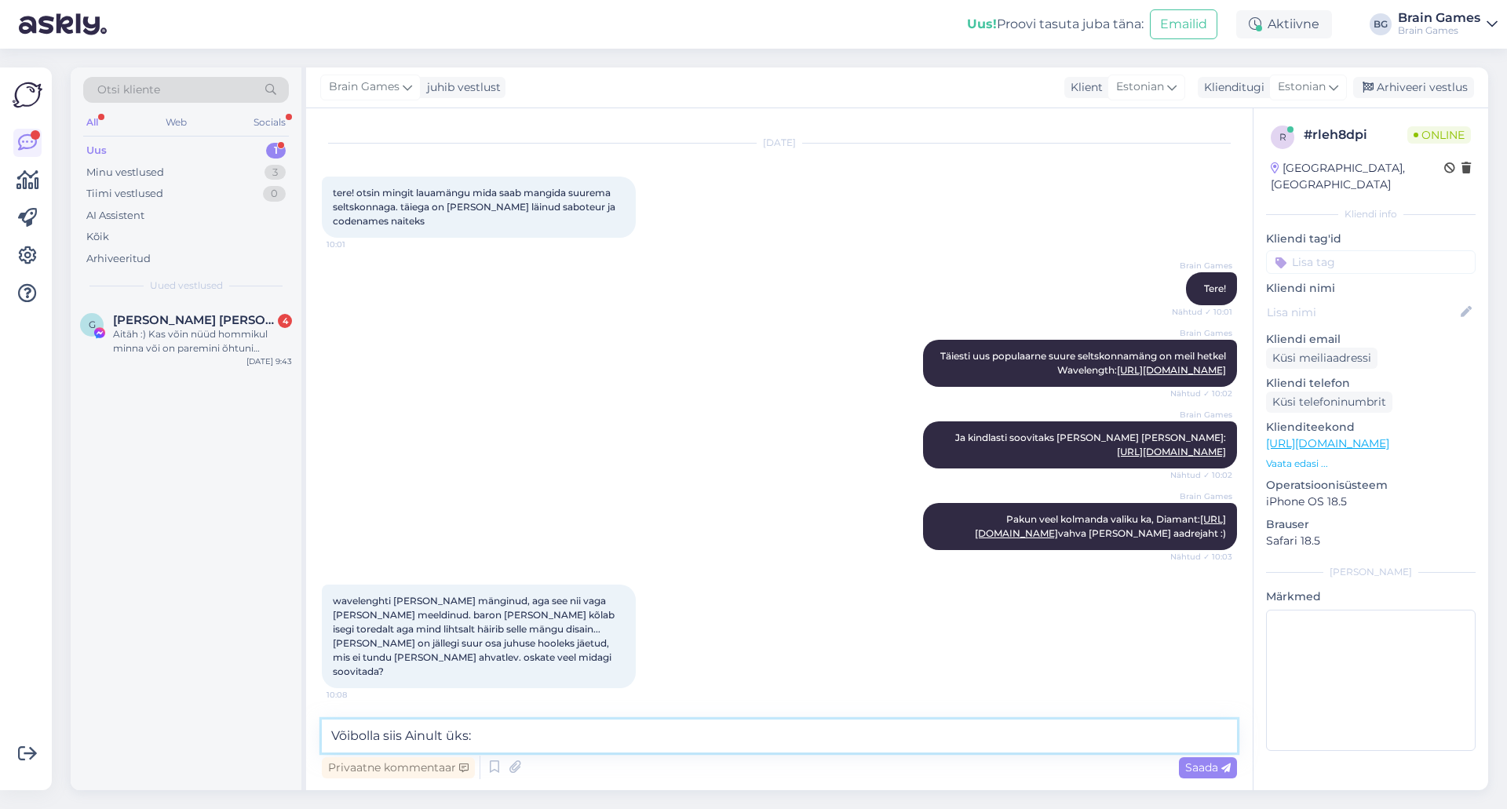
paste textarea "[URL][DOMAIN_NAME]"
type textarea "Võibolla siis Ainult üks: [URL][DOMAIN_NAME]"
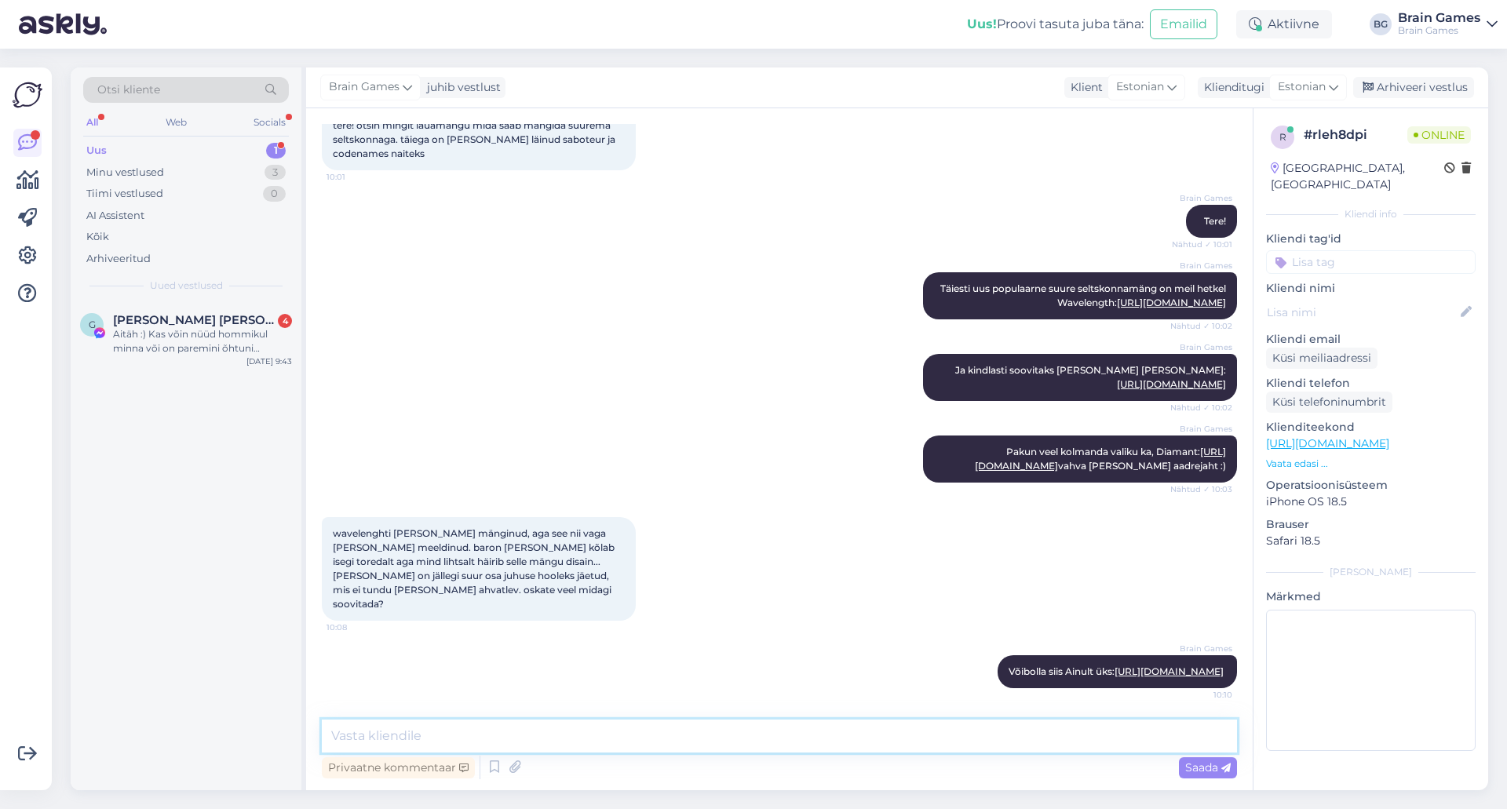
click at [728, 726] on textarea at bounding box center [779, 736] width 915 height 33
paste textarea "[URL][DOMAIN_NAME]"
type textarea "Hues and Cues on [PERSON_NAME], [PERSON_NAME] juhuslikkus [PERSON_NAME] mängi: …"
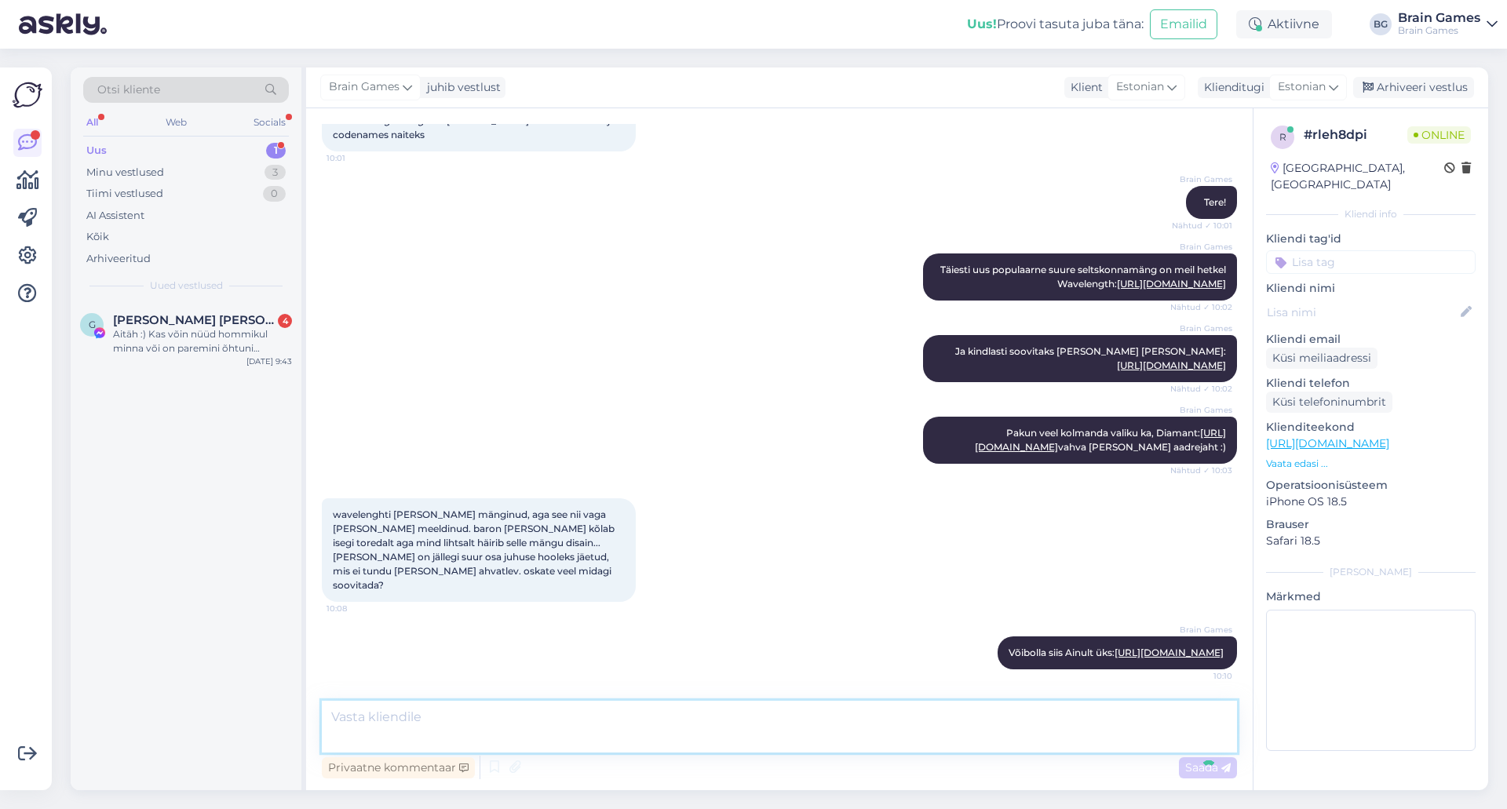
scroll to position [236, 0]
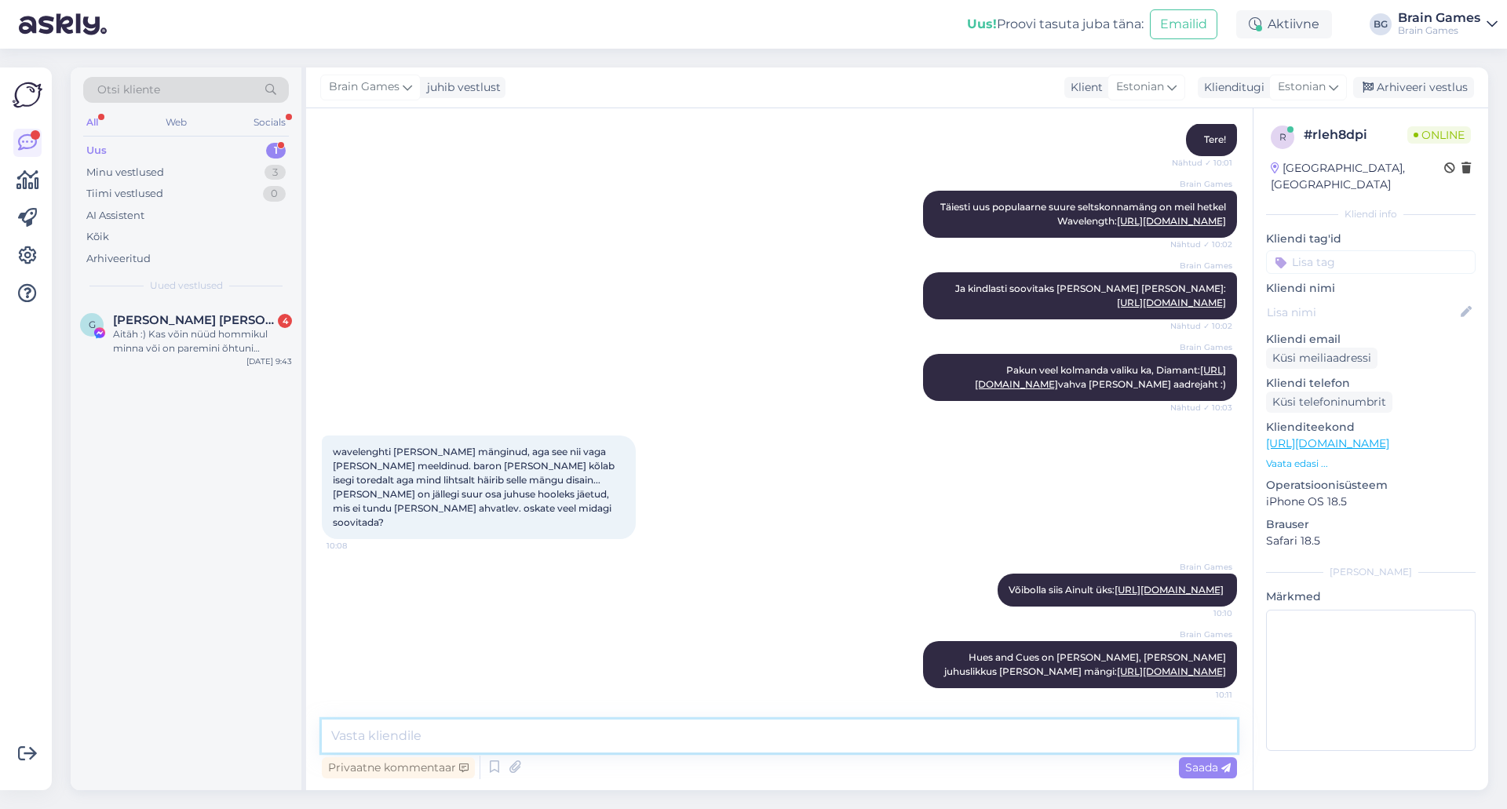
click at [566, 741] on textarea at bounding box center [779, 736] width 915 height 33
type textarea "V"
paste textarea "[URL][DOMAIN_NAME]"
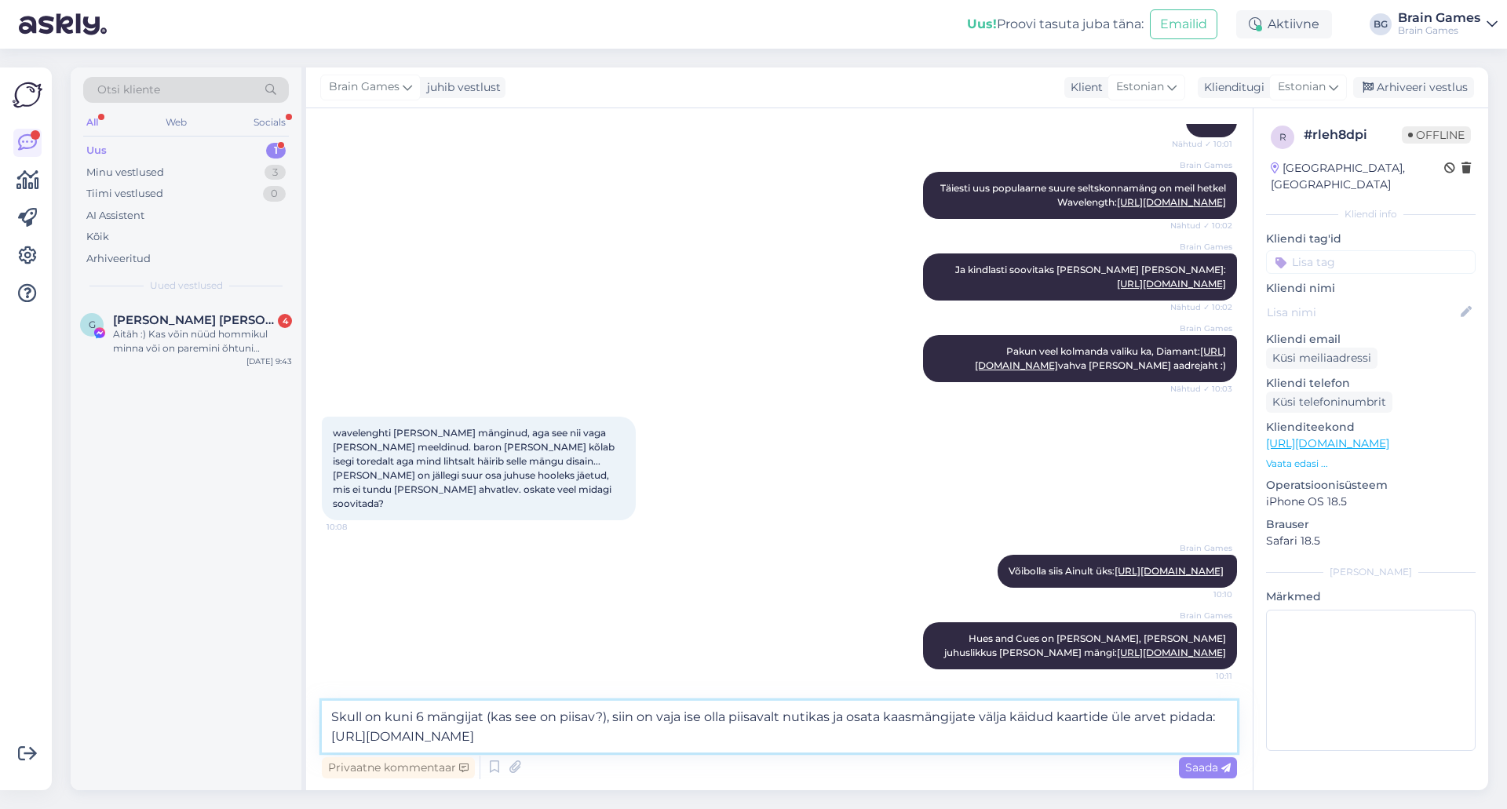
drag, startPoint x: 698, startPoint y: 716, endPoint x: 683, endPoint y: 713, distance: 16.0
click at [683, 713] on textarea "Skull on kuni 6 mängijat (kas see on piisav?), siin on vaja ise olla piisavalt …" at bounding box center [779, 727] width 915 height 52
type textarea "Skull on kuni 6 mängijat (kas see on piisav?), siin on [PERSON_NAME] piisavalt …"
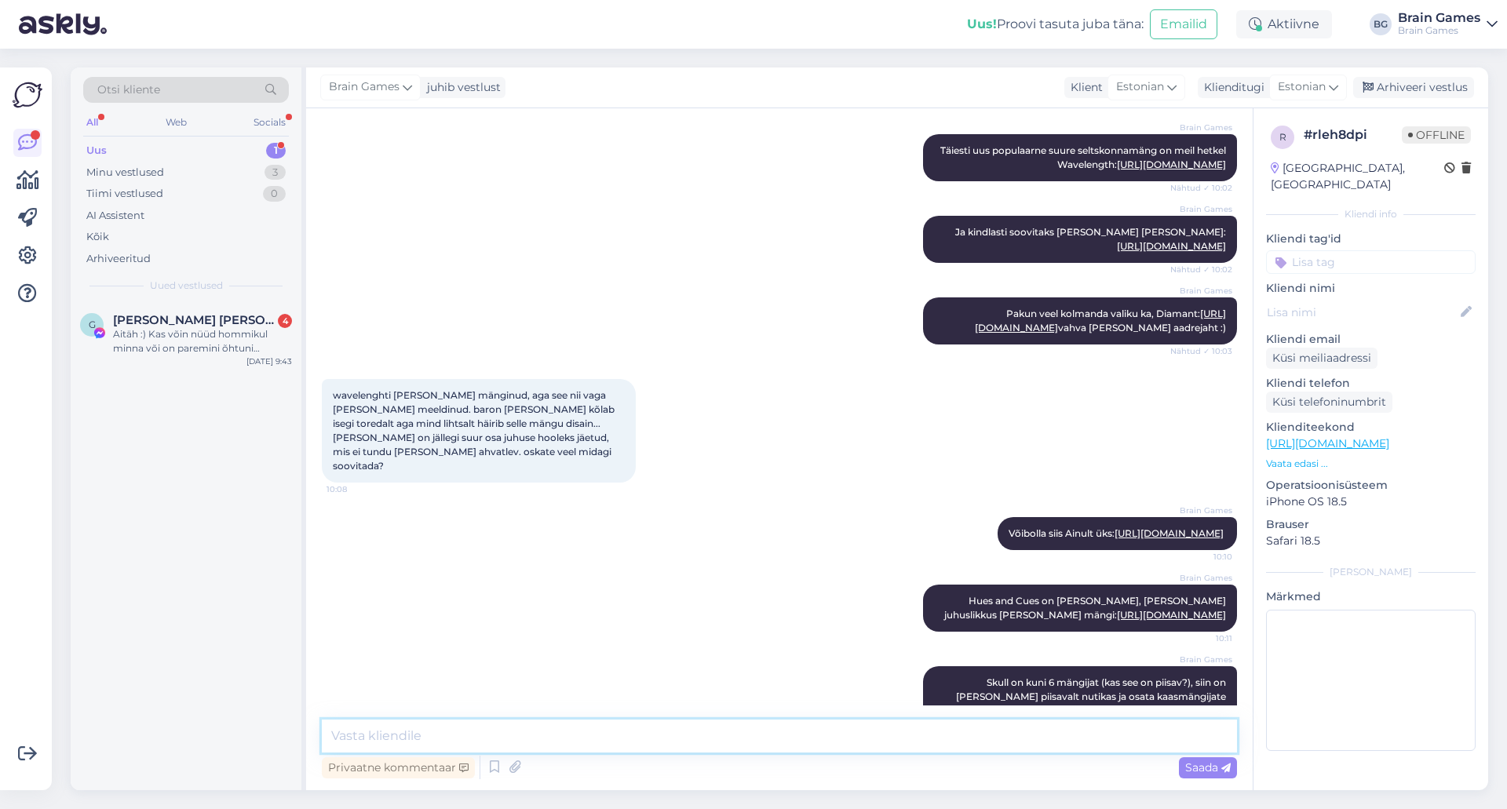
scroll to position [332, 0]
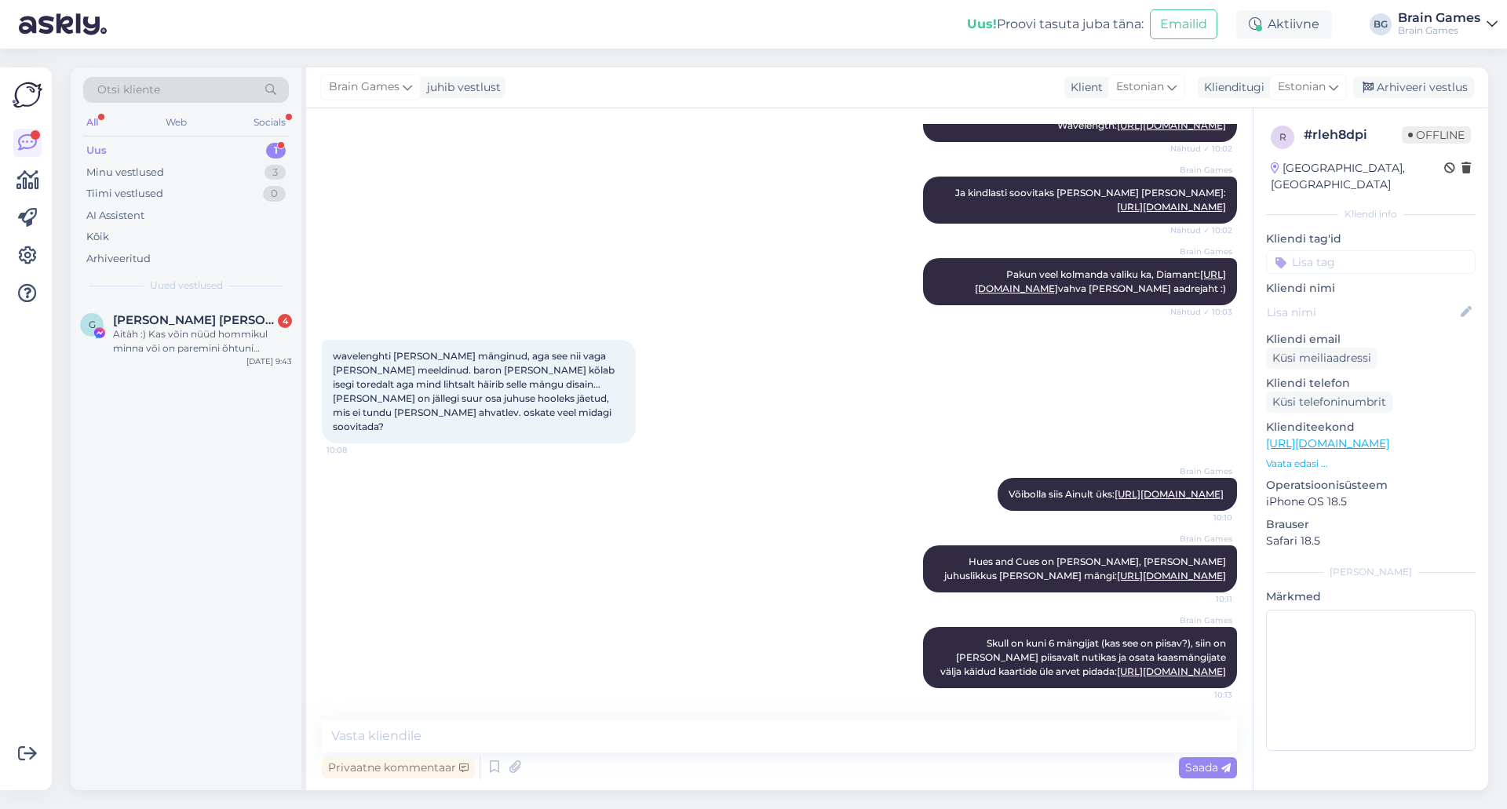
click at [108, 559] on div "G [PERSON_NAME] [PERSON_NAME] 4 Aitäh :) Kas võin nüüd hommikul minna või on pa…" at bounding box center [186, 546] width 231 height 488
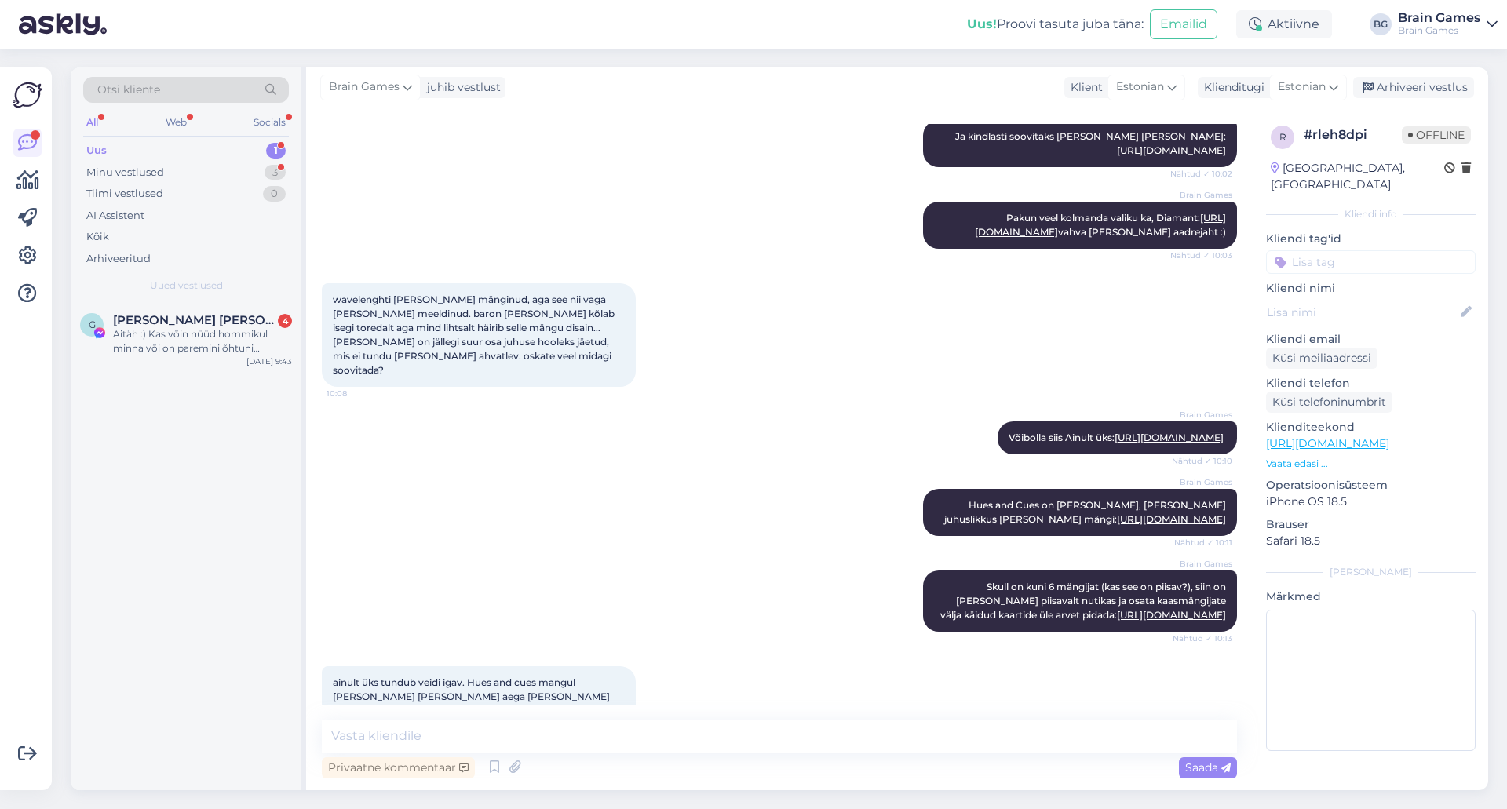
scroll to position [470, 0]
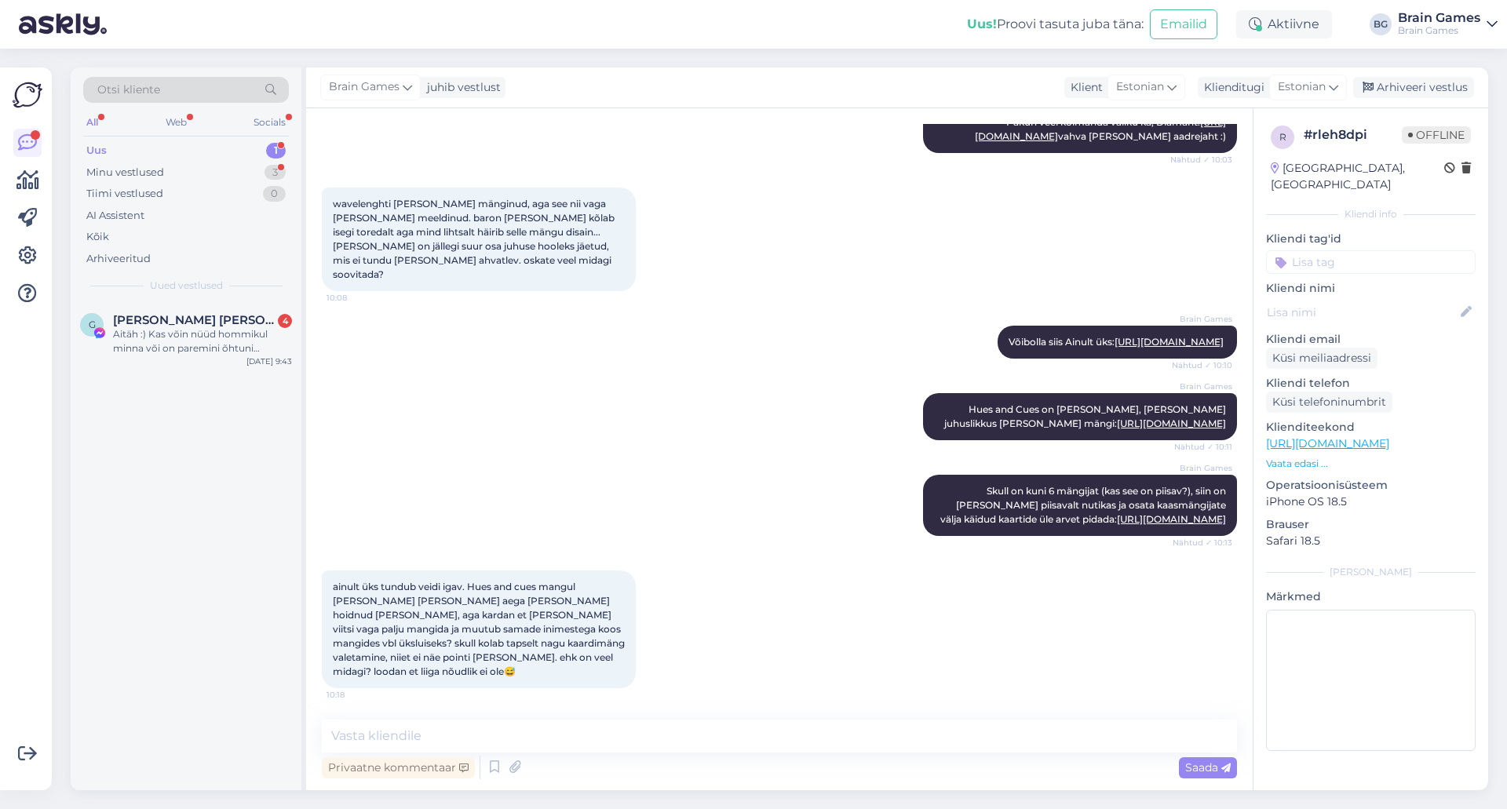
click at [659, 493] on div "Brain Games Skull on kuni 6 mängijat (kas see on piisav?), siin on [PERSON_NAME…" at bounding box center [779, 505] width 915 height 96
click at [777, 494] on div "Brain Games Skull on kuni 6 mängijat (kas see on piisav?), siin on [PERSON_NAME…" at bounding box center [779, 505] width 915 height 96
click at [905, 731] on textarea at bounding box center [779, 736] width 915 height 33
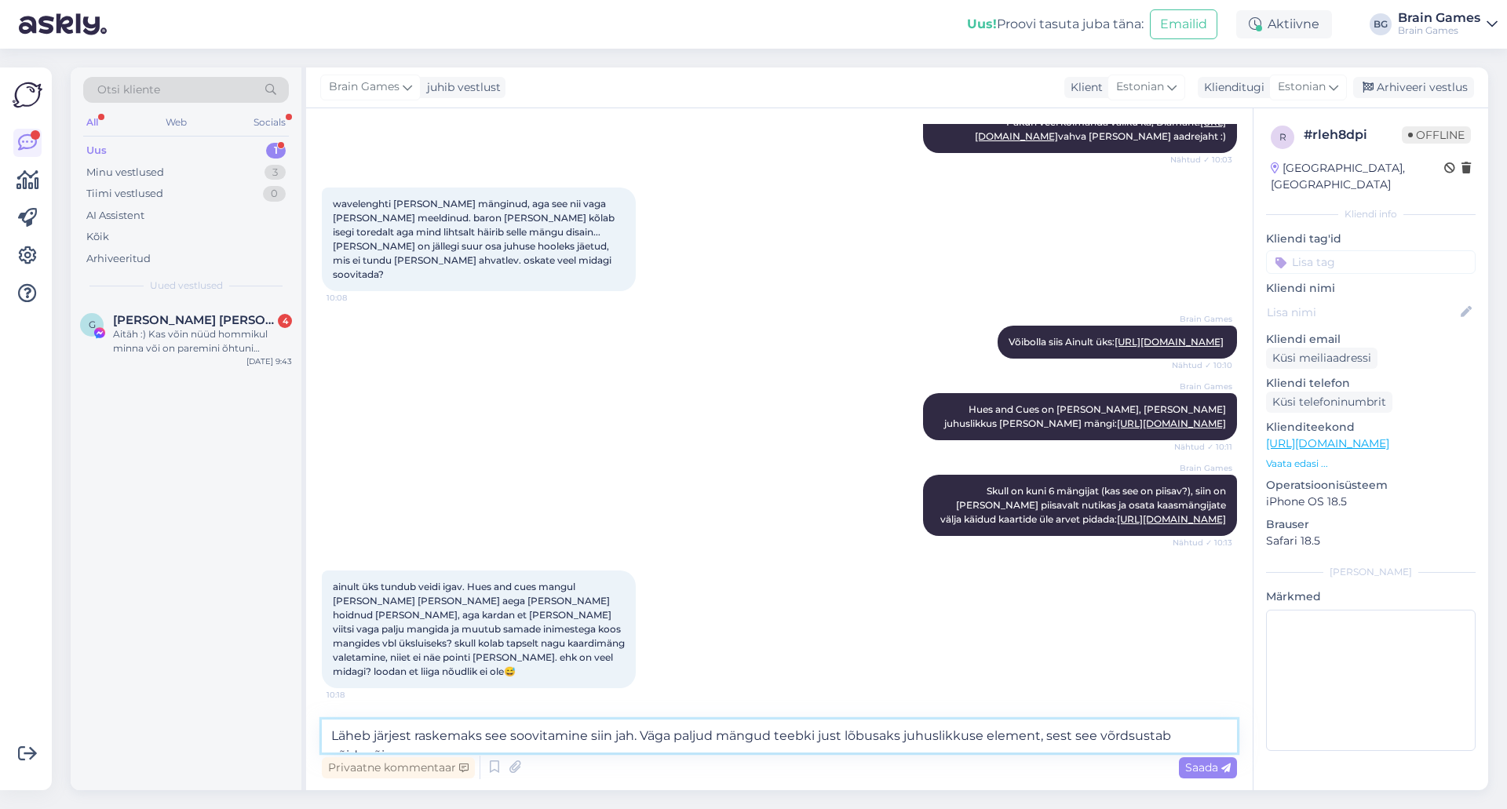
scroll to position [487, 0]
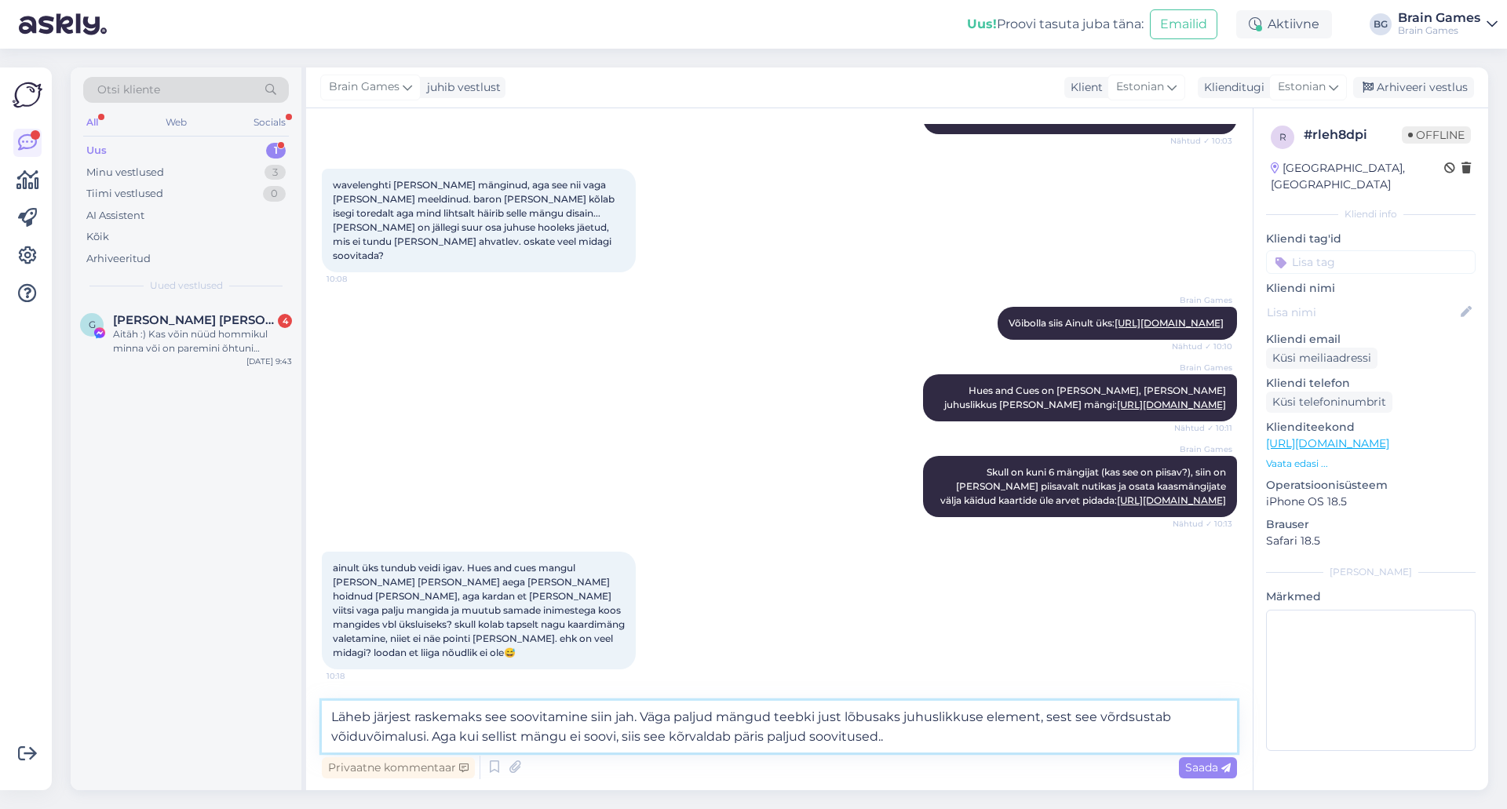
type textarea "Läheb järjest raskemaks see soovitamine siin jah. Väga paljud mängud teebki jus…"
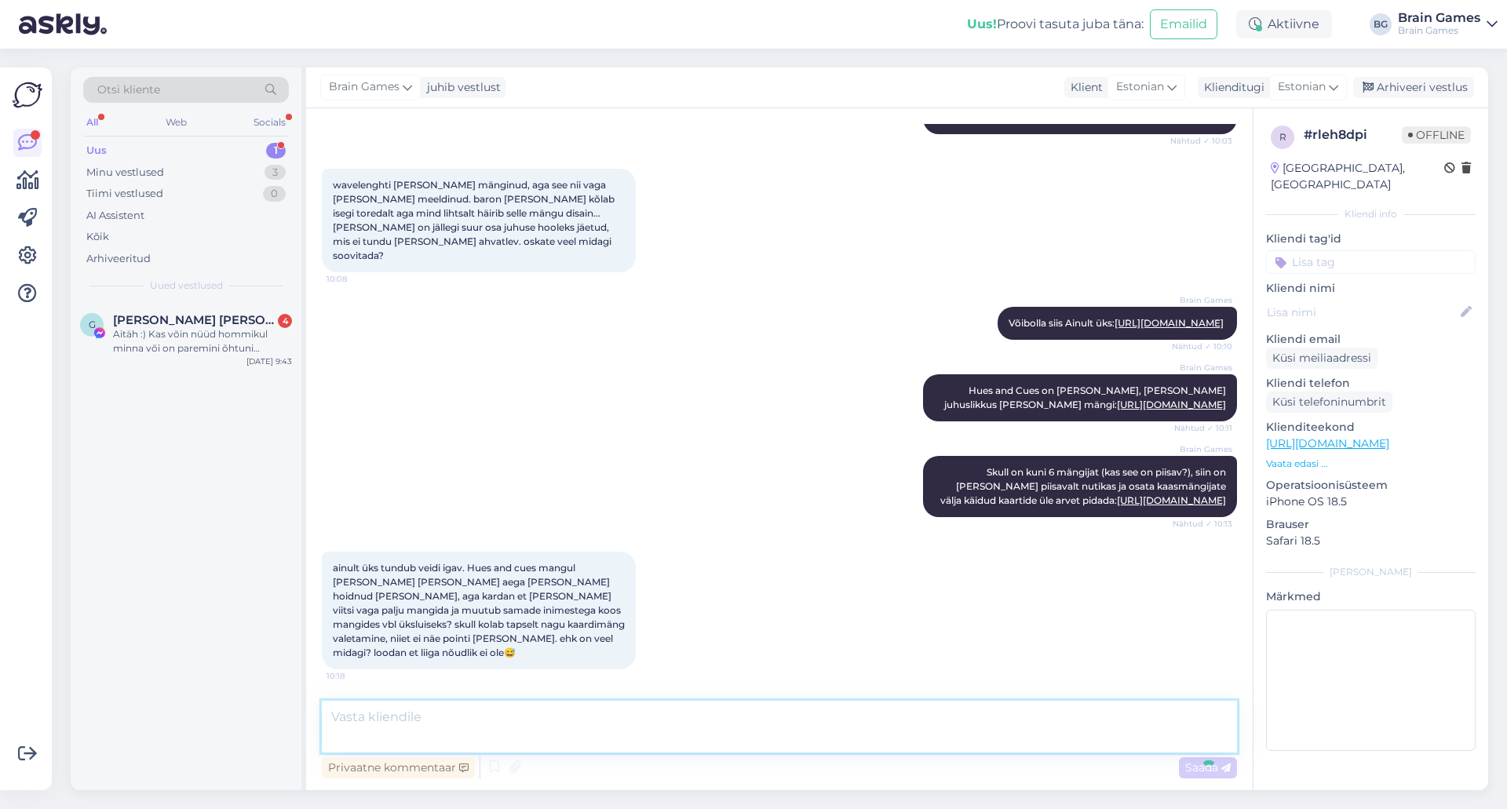
scroll to position [580, 0]
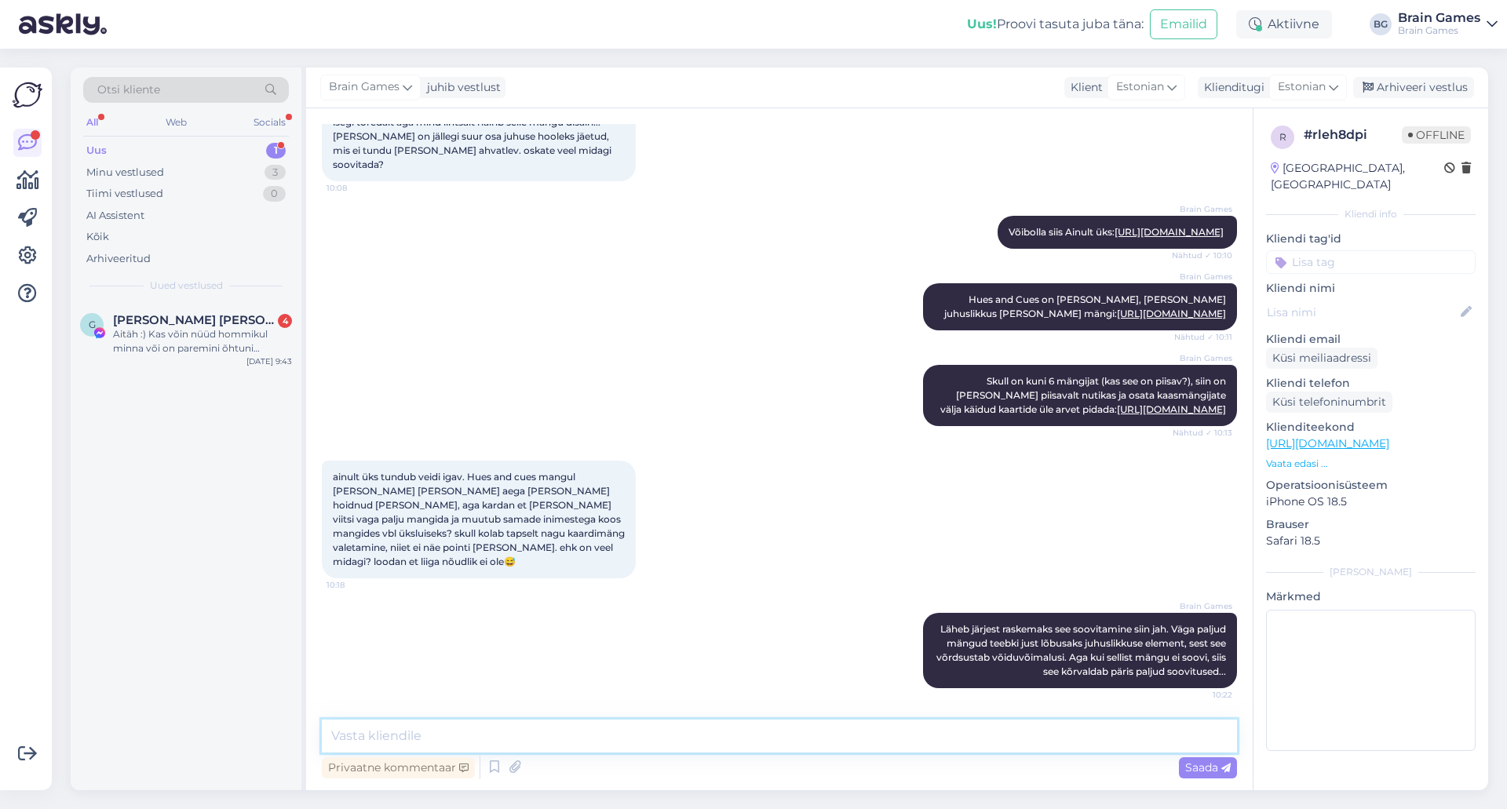
click at [881, 736] on textarea at bounding box center [779, 736] width 915 height 33
type textarea "M"
type textarea "S"
paste textarea "[URL][DOMAIN_NAME]"
type textarea "Pakuks veel siis Mexican Traini: [URL][DOMAIN_NAME]"
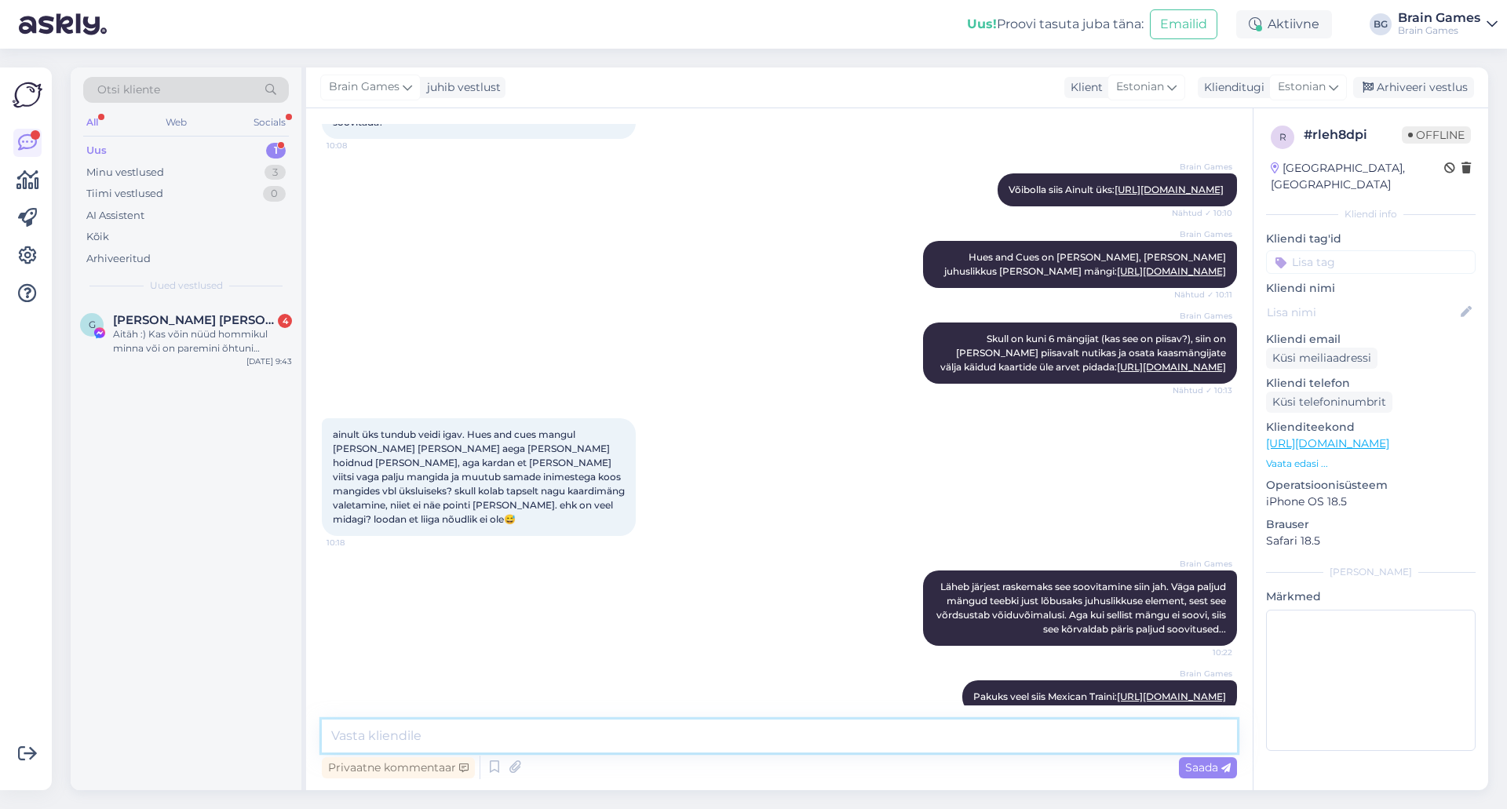
scroll to position [676, 0]
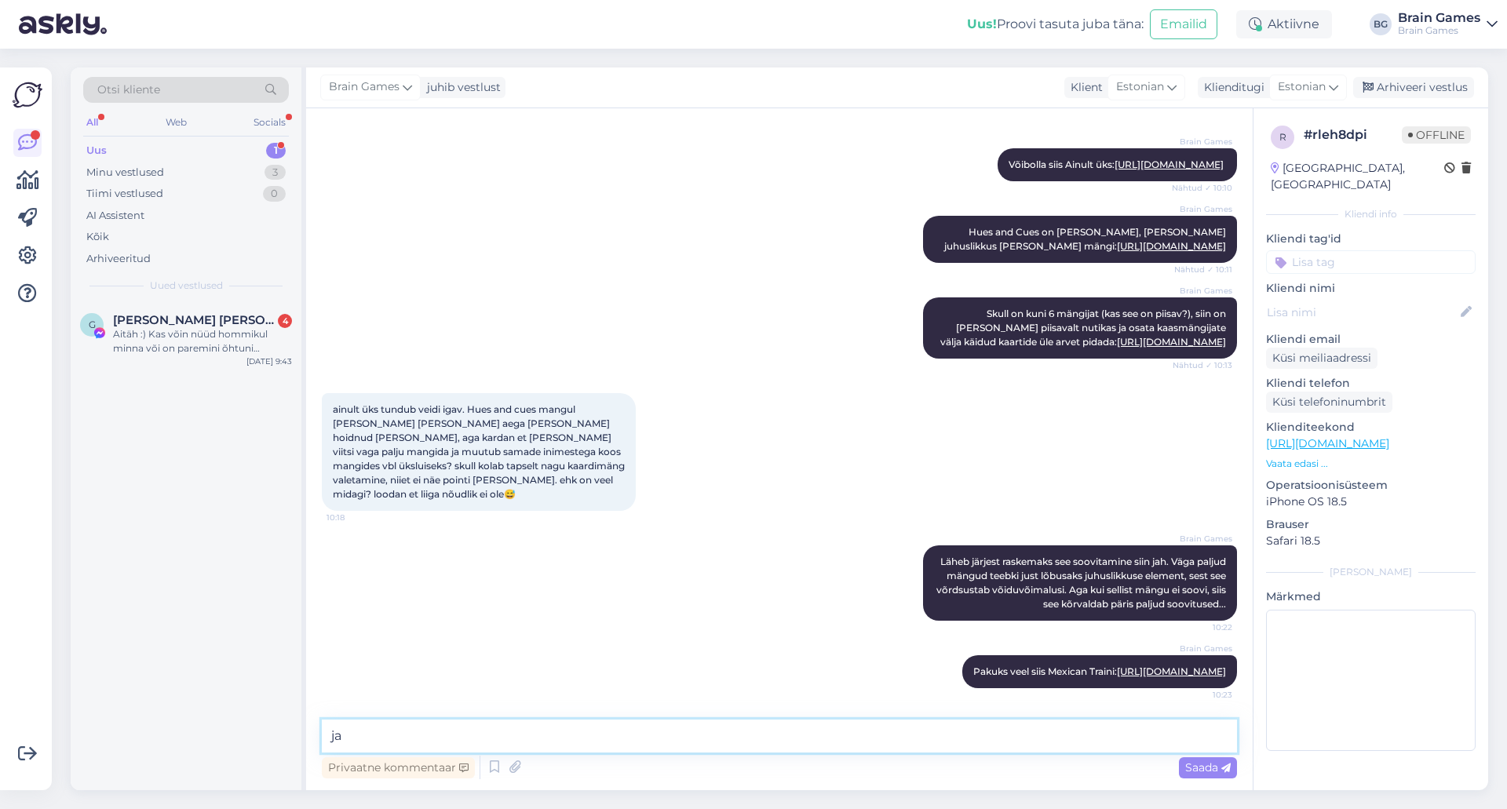
type textarea "j"
click at [858, 737] on textarea "[PERSON_NAME] tunduks huvitav hoopis osavuspõhine Toolidemäng:" at bounding box center [779, 736] width 915 height 33
paste textarea "[URL][DOMAIN_NAME]"
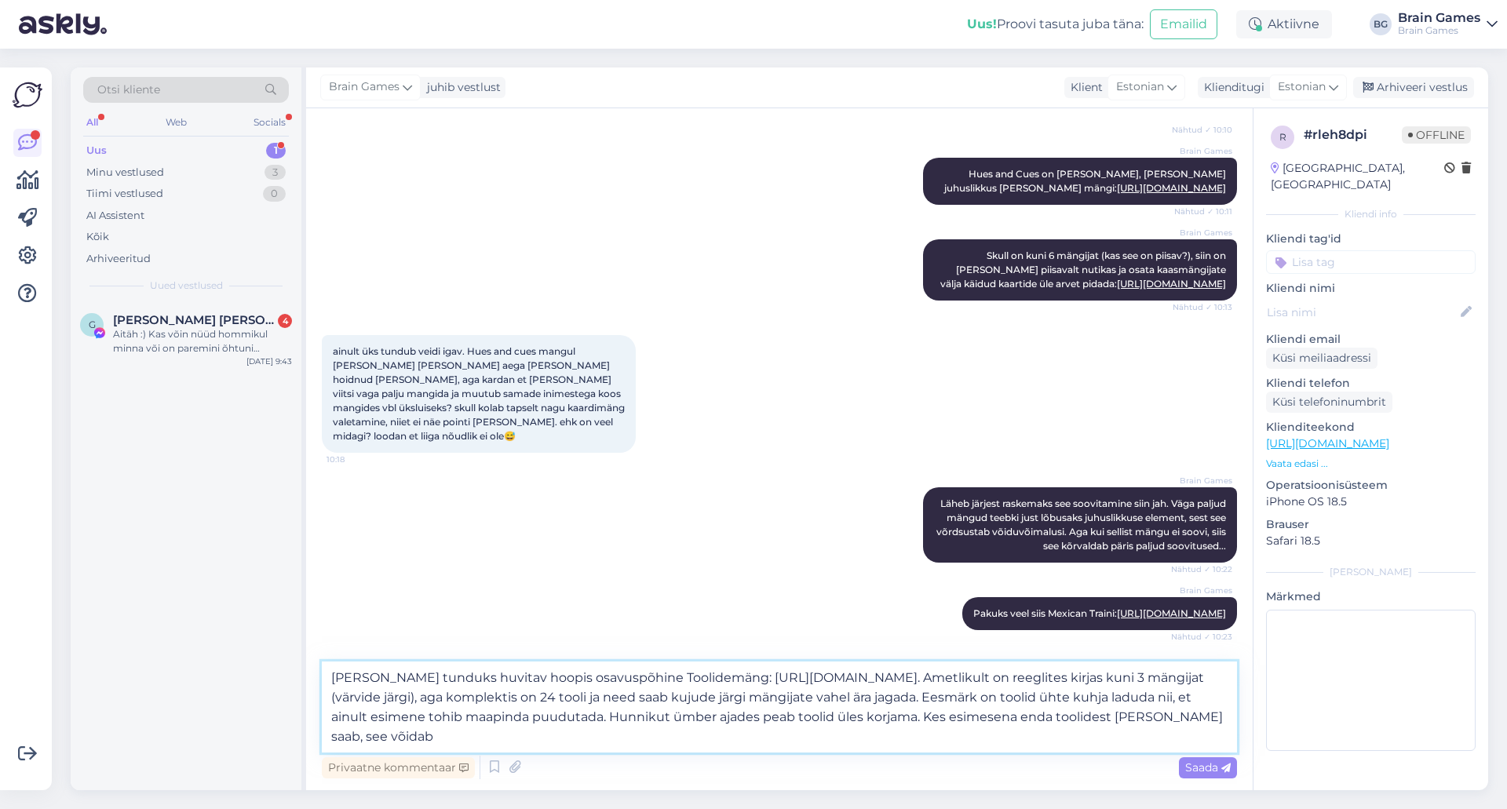
type textarea "[PERSON_NAME] tunduks huvitav hoopis osavuspõhine Toolidemäng: [URL][DOMAIN_NAM…"
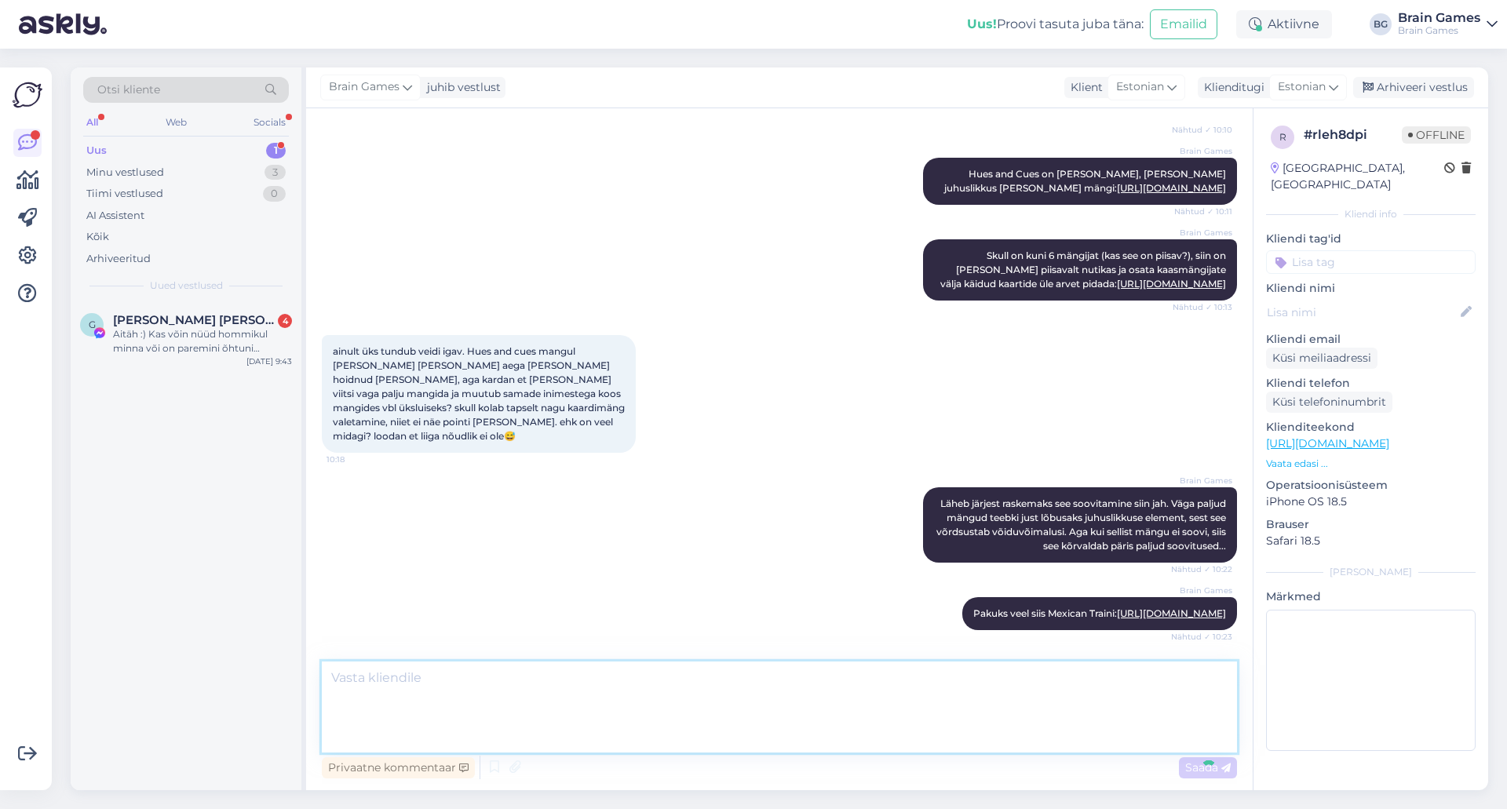
scroll to position [856, 0]
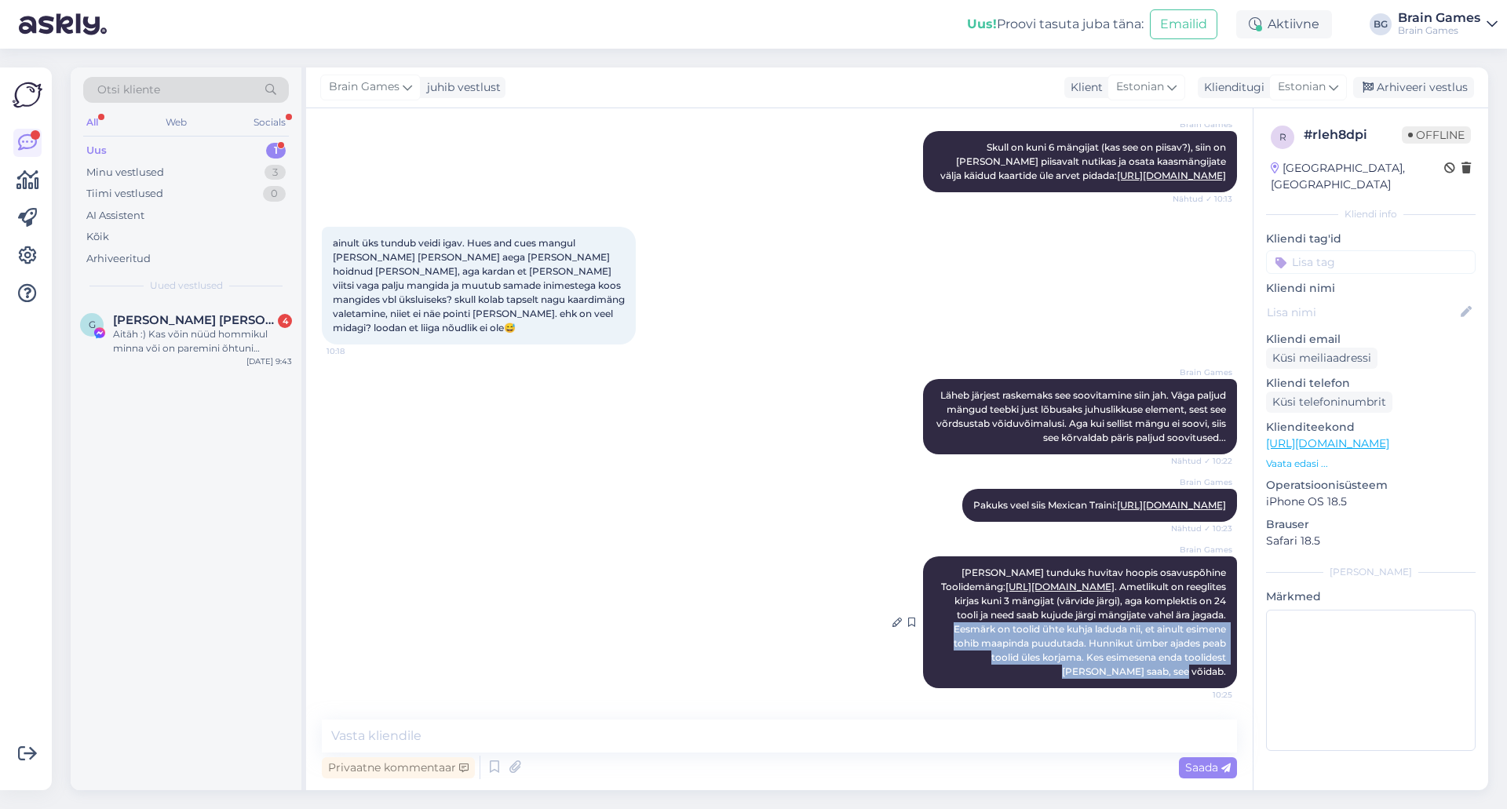
drag, startPoint x: 1215, startPoint y: 669, endPoint x: 1073, endPoint y: 627, distance: 149.0
click at [1073, 627] on div "Brain Games [PERSON_NAME] tunduks huvitav hoopis osavuspõhine Toolidemäng: [URL…" at bounding box center [1080, 622] width 314 height 132
copy span "Eesmärk on toolid ühte kuhja laduda nii, et ainult esimene tohib maapinda puudu…"
click at [1050, 661] on span "[PERSON_NAME] tunduks huvitav hoopis osavuspõhine Toolidemäng: [URL][DOMAIN_NAM…" at bounding box center [1084, 622] width 287 height 111
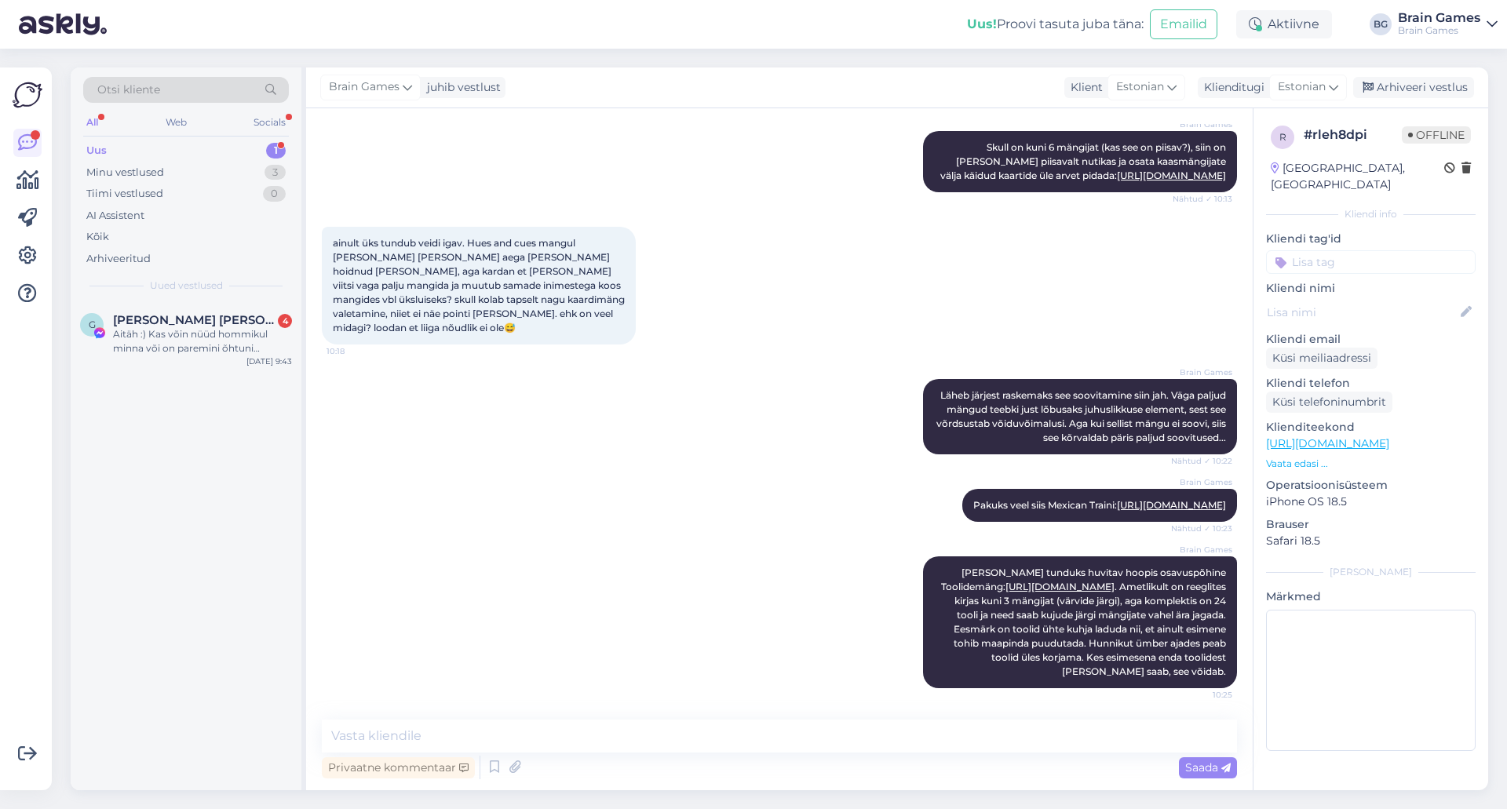
click at [637, 504] on div "Brain Games Pakuks veel siis Mexican Traini: [URL][DOMAIN_NAME] Nähtud ✓ 10:23" at bounding box center [779, 505] width 915 height 67
